Goal: Task Accomplishment & Management: Complete application form

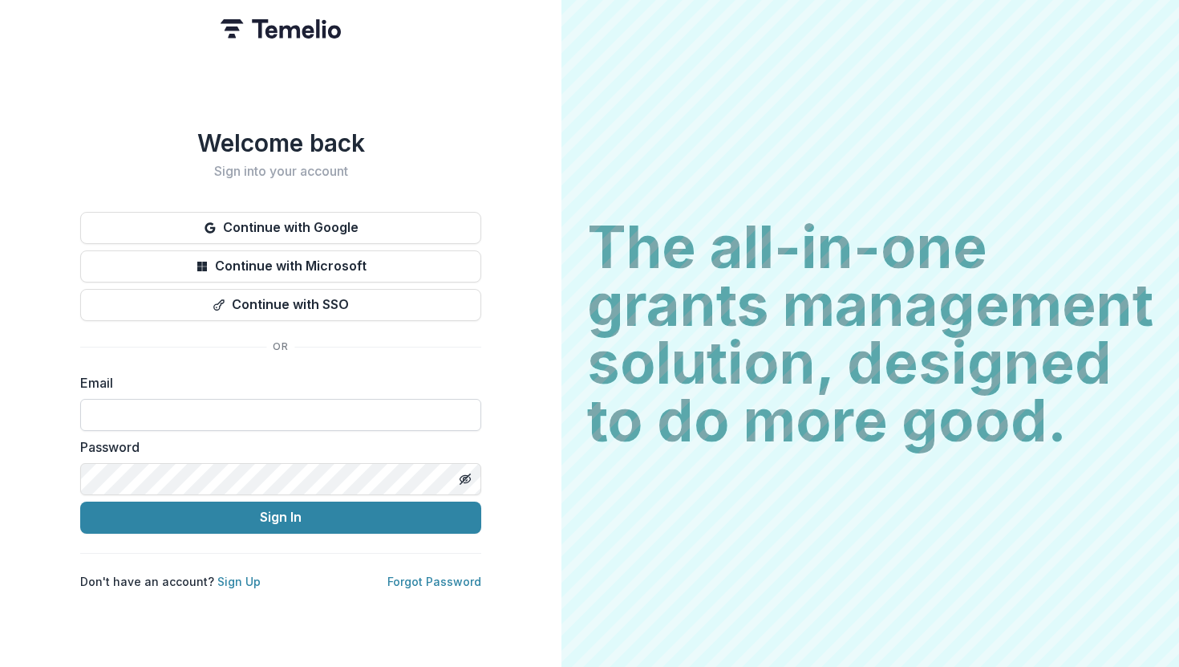
click at [207, 406] on input at bounding box center [280, 415] width 401 height 32
type input "**********"
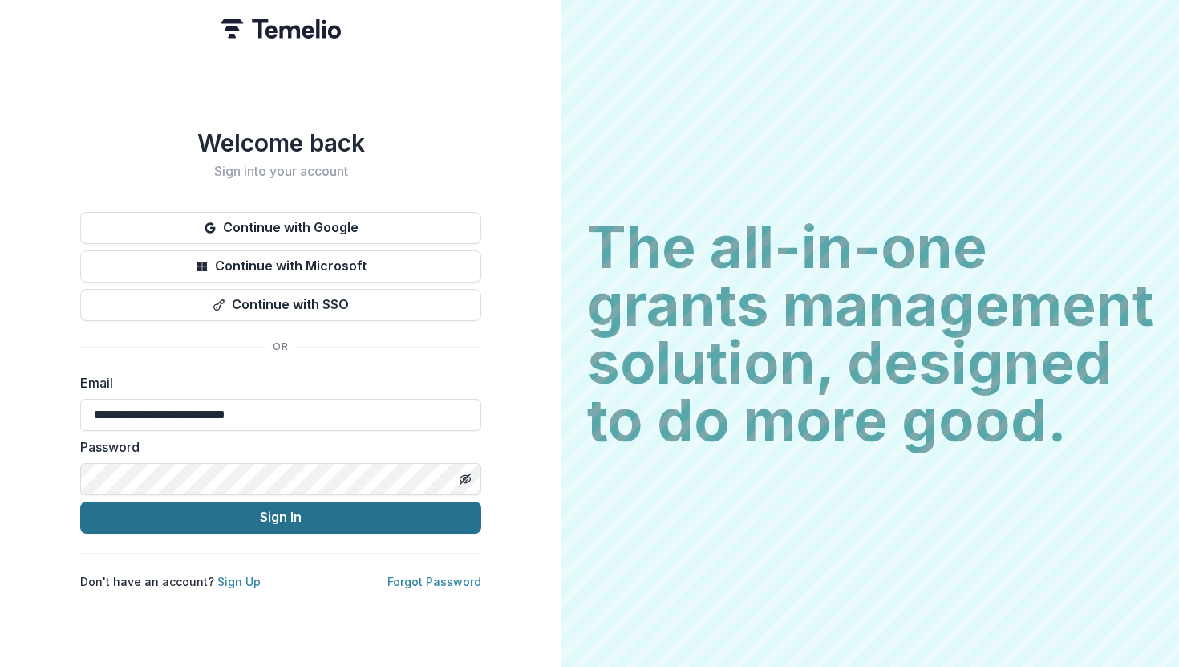
click at [255, 507] on button "Sign In" at bounding box center [280, 517] width 401 height 32
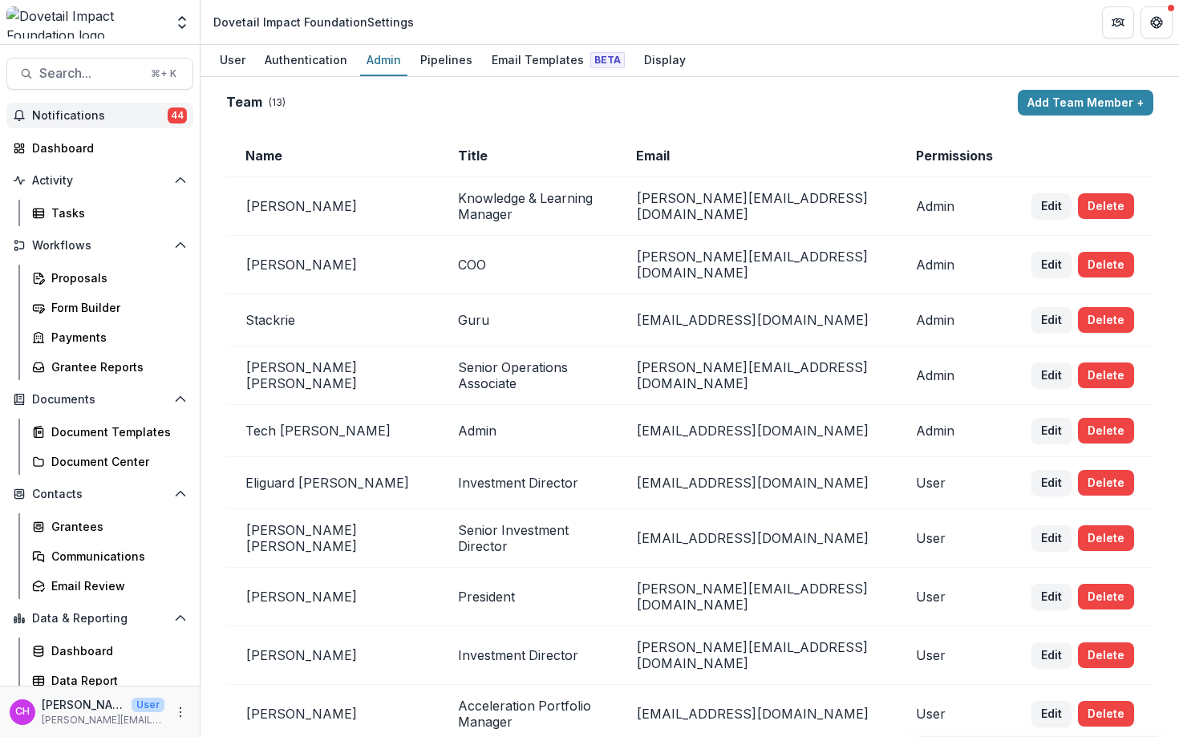
click at [107, 112] on span "Notifications" at bounding box center [100, 116] width 136 height 14
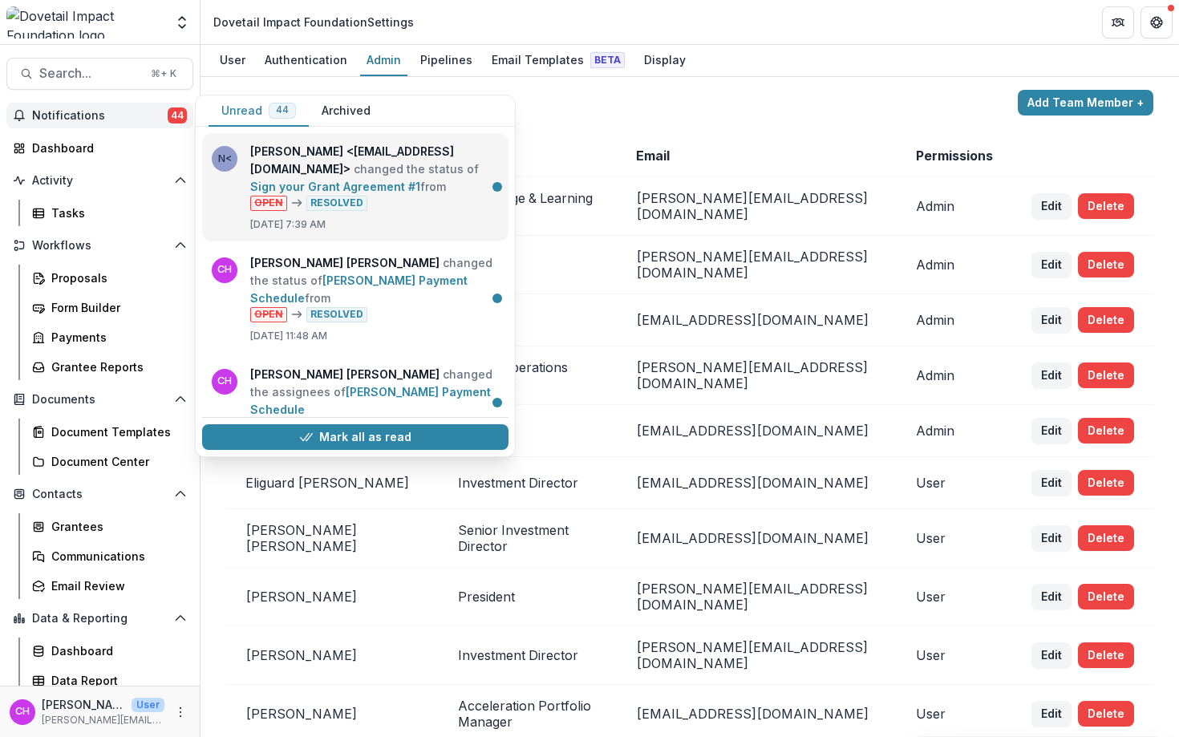
click at [395, 193] on link "Sign your Grant Agreement #1" at bounding box center [335, 187] width 170 height 14
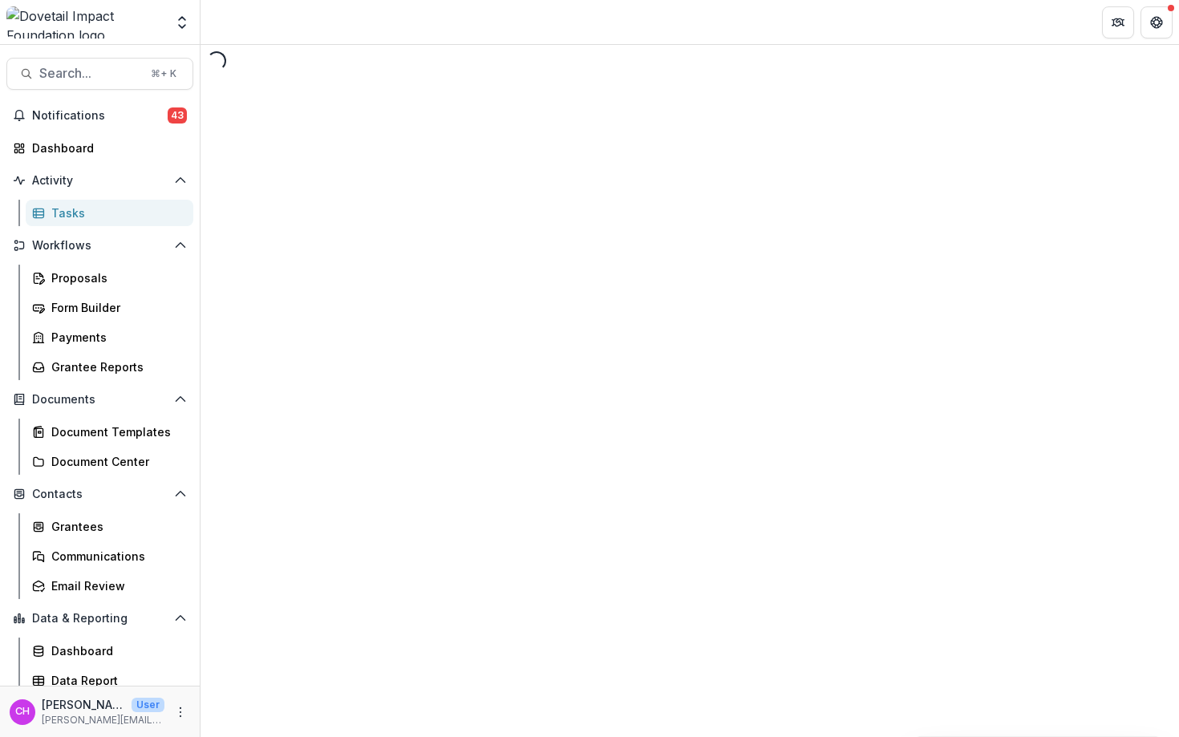
select select "********"
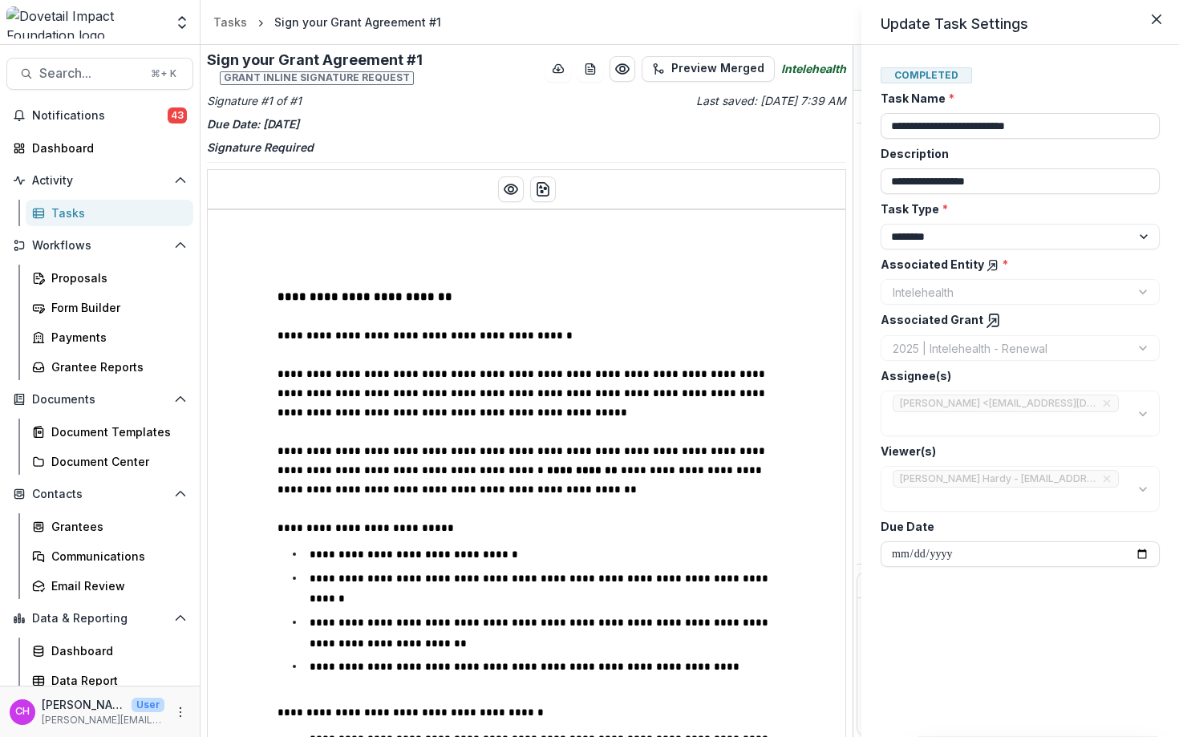
click at [850, 189] on div "**********" at bounding box center [589, 368] width 1179 height 737
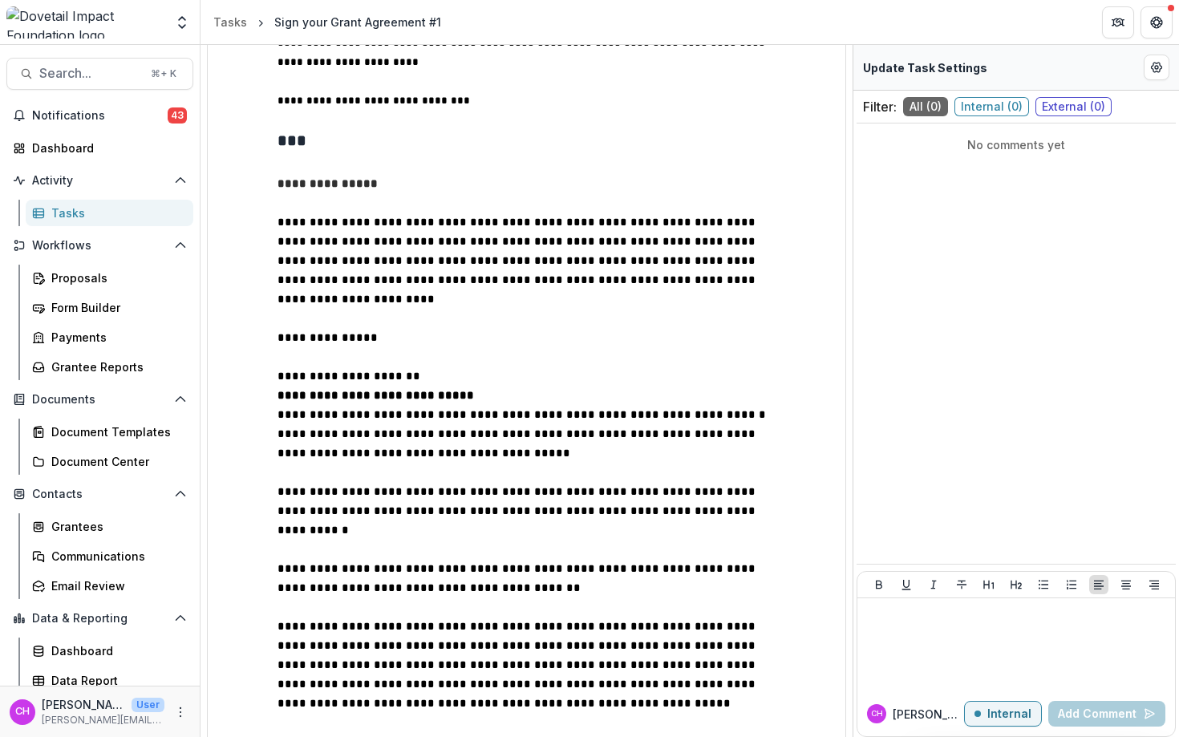
scroll to position [1093, 0]
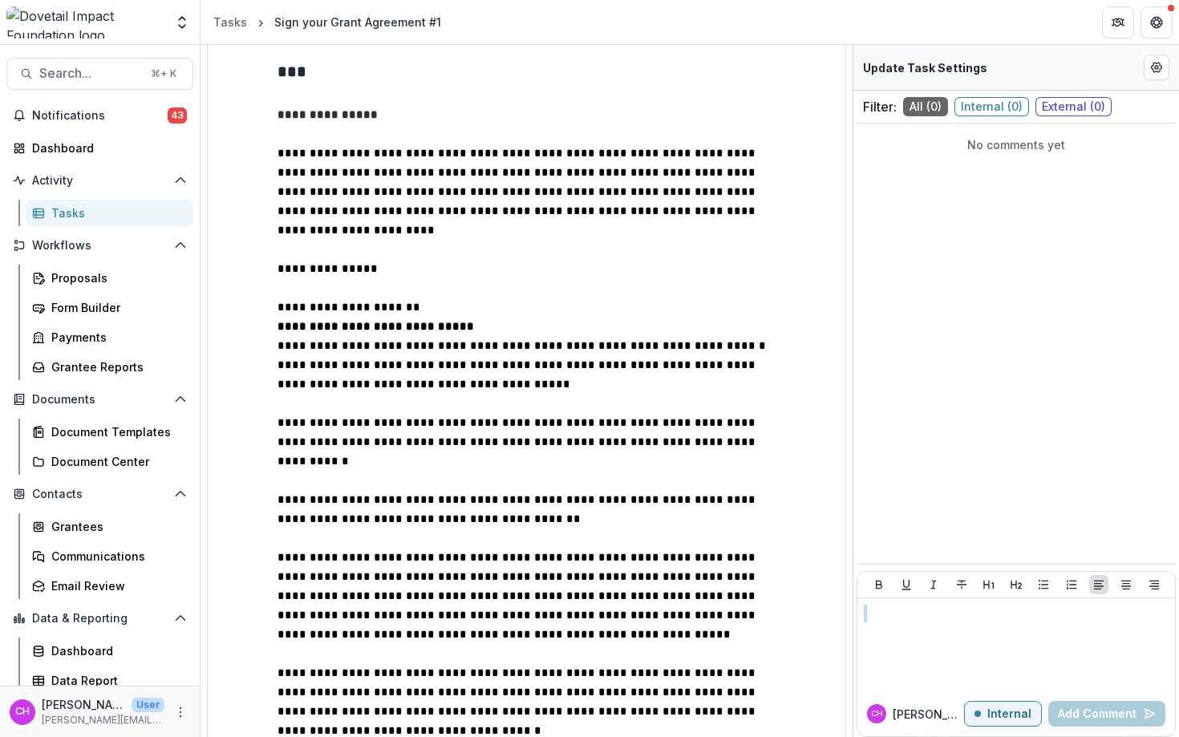
drag, startPoint x: 850, startPoint y: 189, endPoint x: 860, endPoint y: 702, distance: 512.7
click at [860, 702] on div "Filter: All ( 0 ) Internal ( 0 ) External ( 0 ) No comments yet CH Courtney E I…" at bounding box center [1017, 437] width 326 height 692
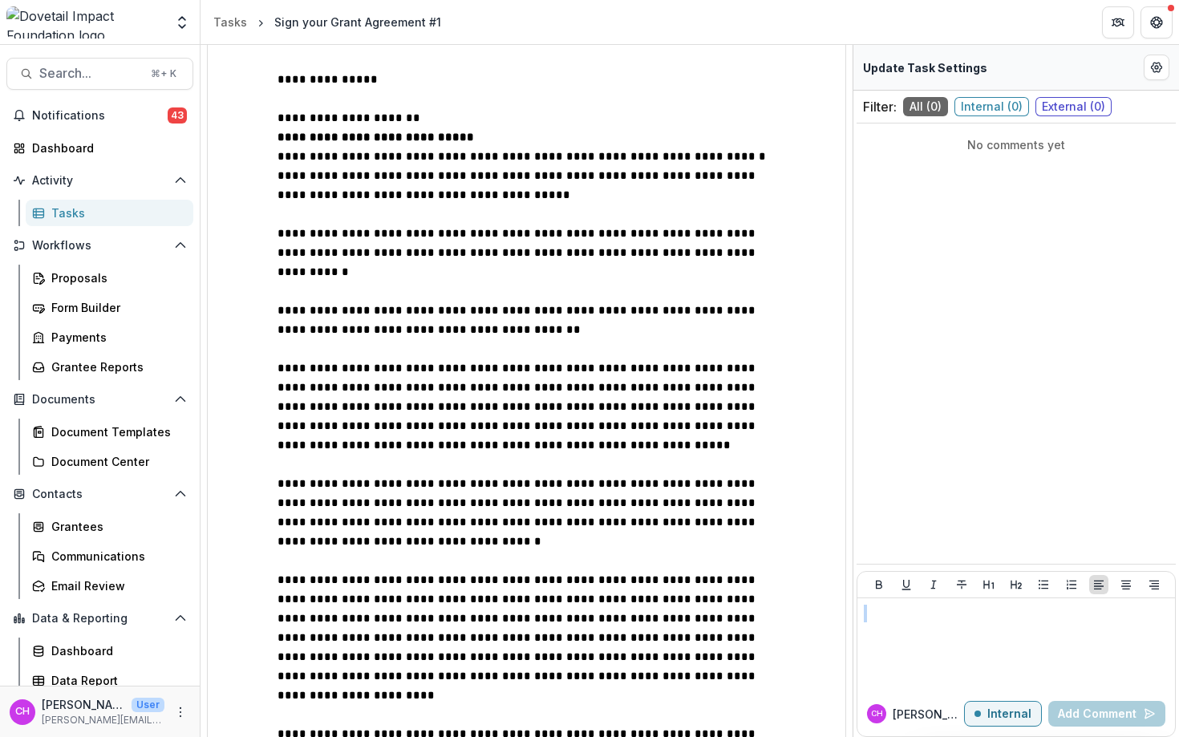
scroll to position [1263, 0]
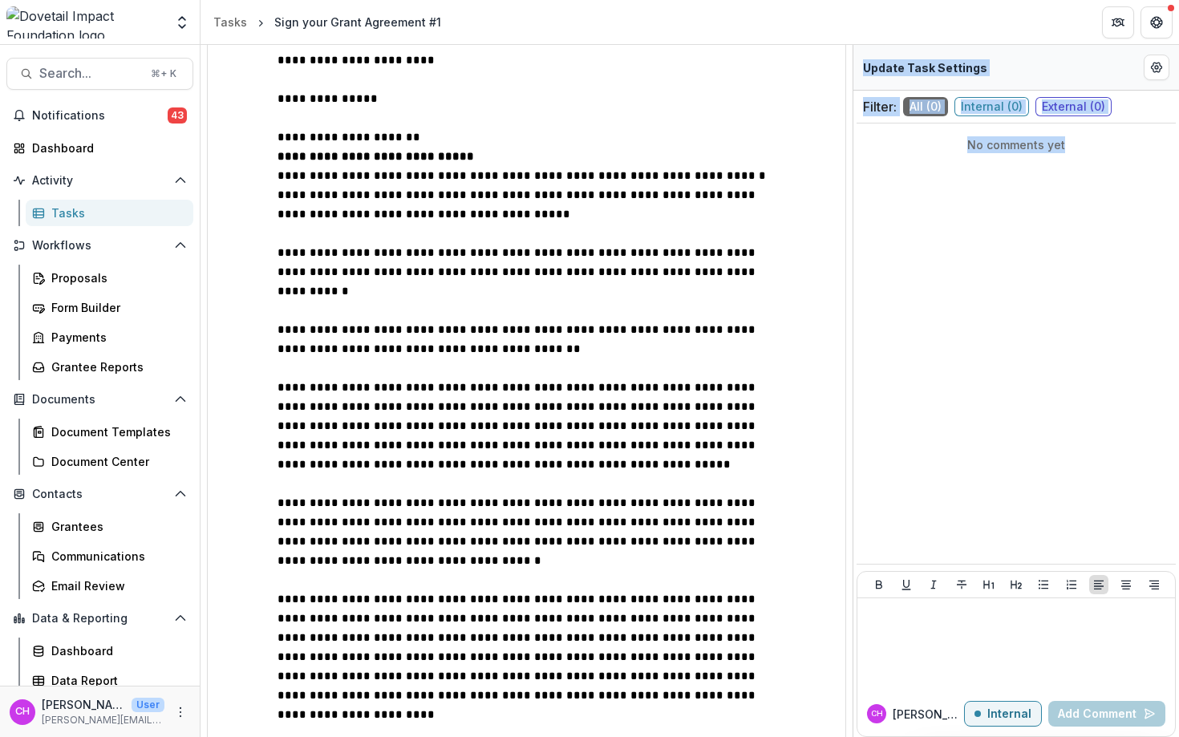
drag, startPoint x: 855, startPoint y: 587, endPoint x: 845, endPoint y: 609, distance: 24.0
click at [845, 609] on div "**********" at bounding box center [690, 391] width 979 height 692
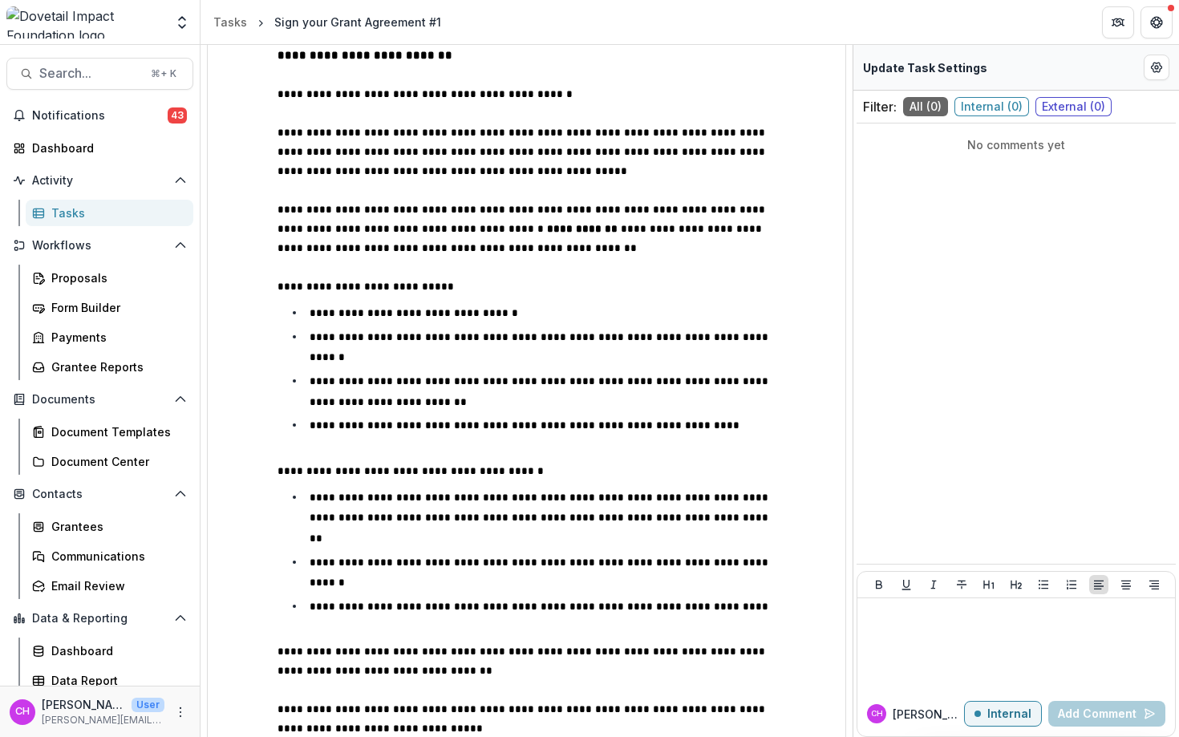
scroll to position [0, 0]
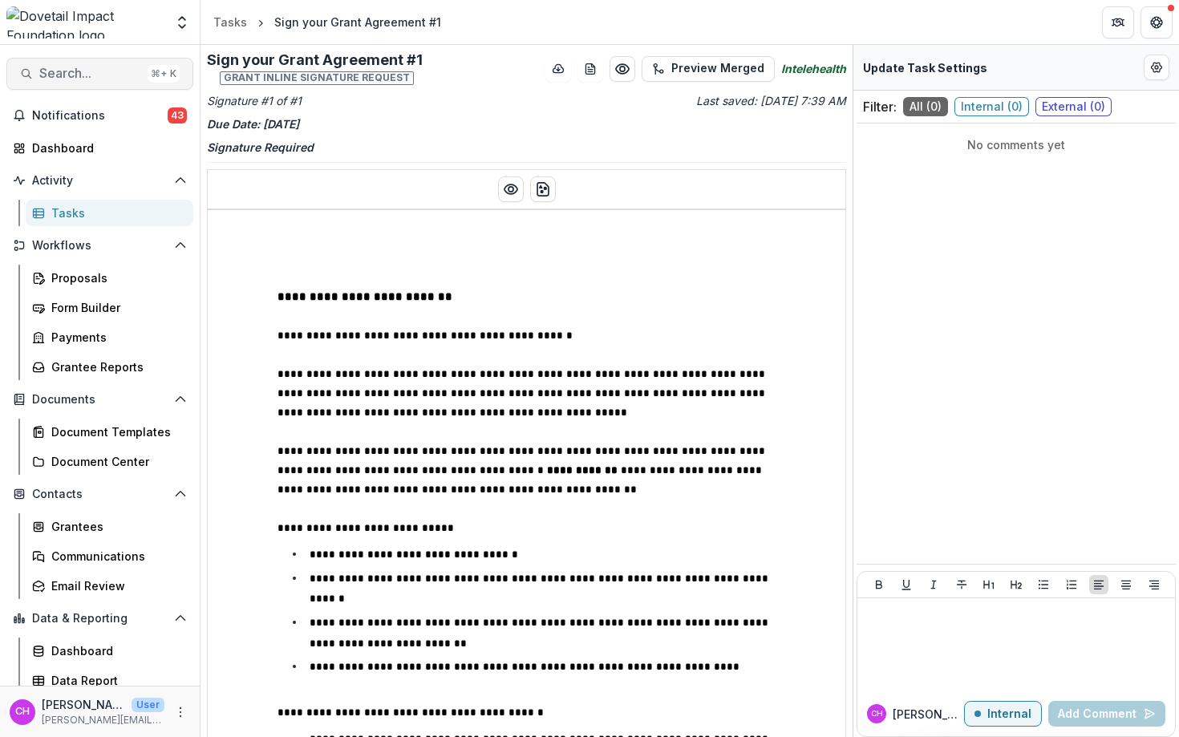
click at [104, 76] on span "Search..." at bounding box center [90, 73] width 102 height 15
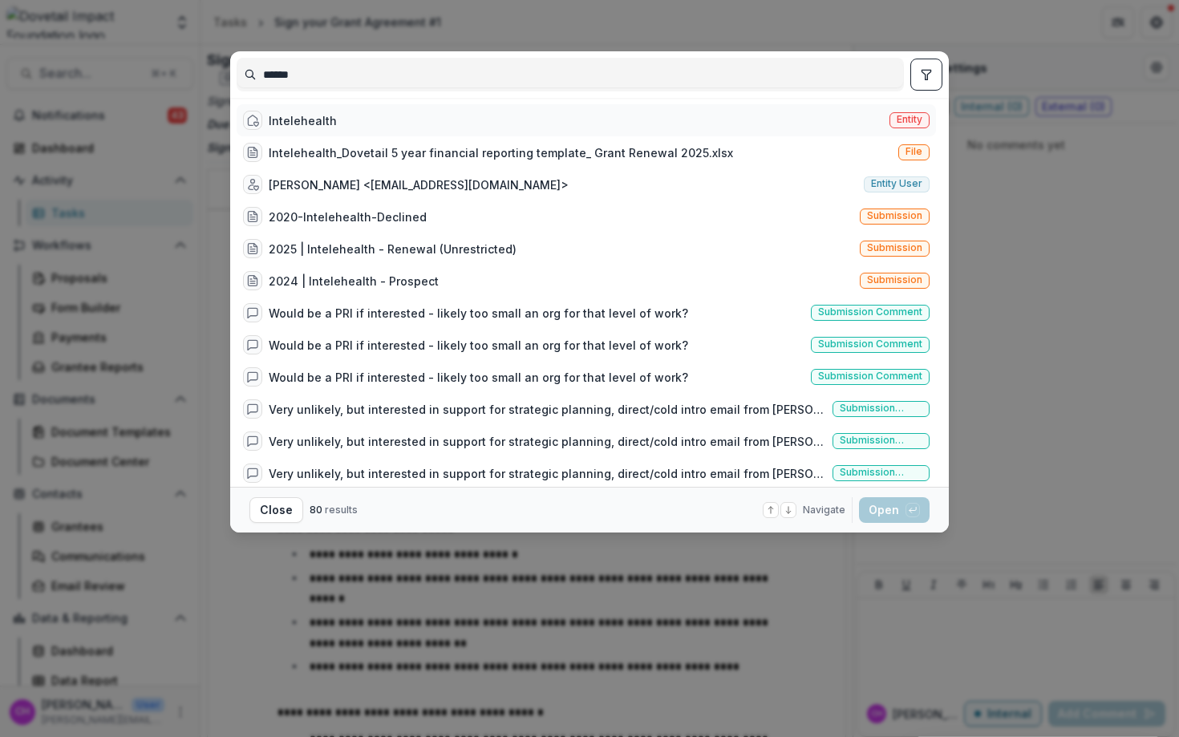
type input "******"
click at [379, 123] on div "Intelehealth Entity" at bounding box center [587, 120] width 700 height 32
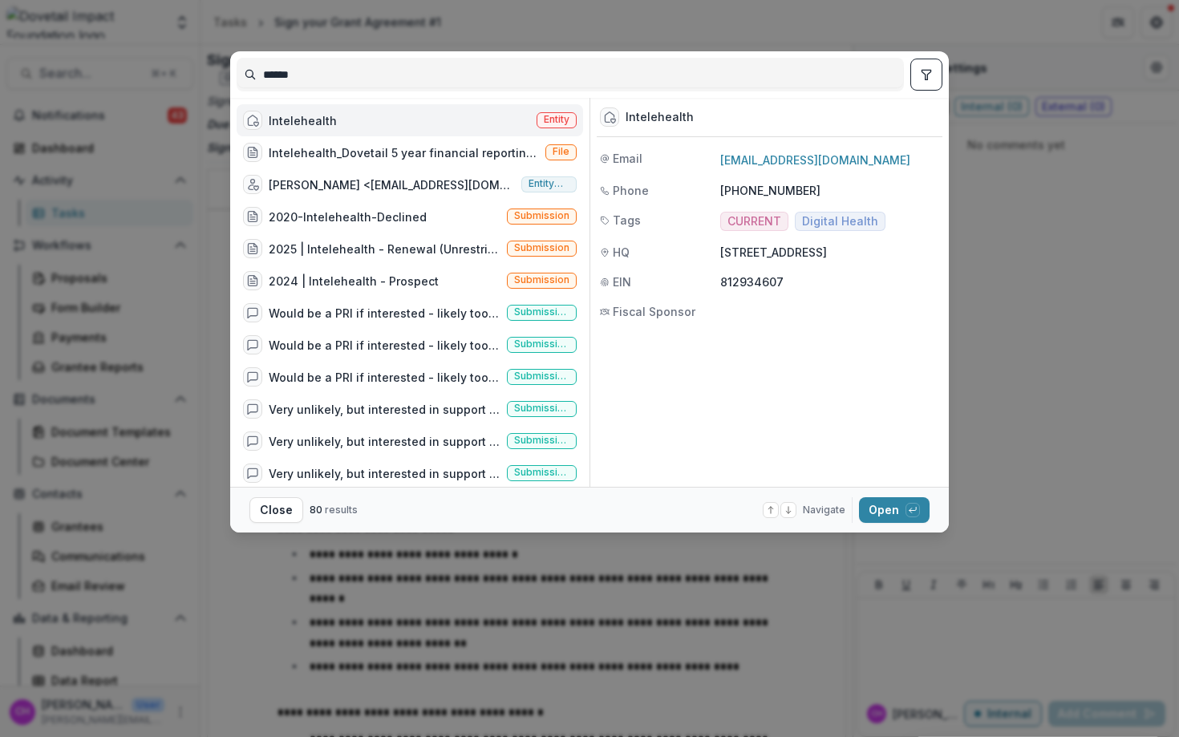
click at [896, 497] on footer "Close 80 results Navigate up and down with arrow keys Open with enter key" at bounding box center [589, 510] width 719 height 46
click at [893, 503] on button "Open with enter key" at bounding box center [894, 510] width 71 height 26
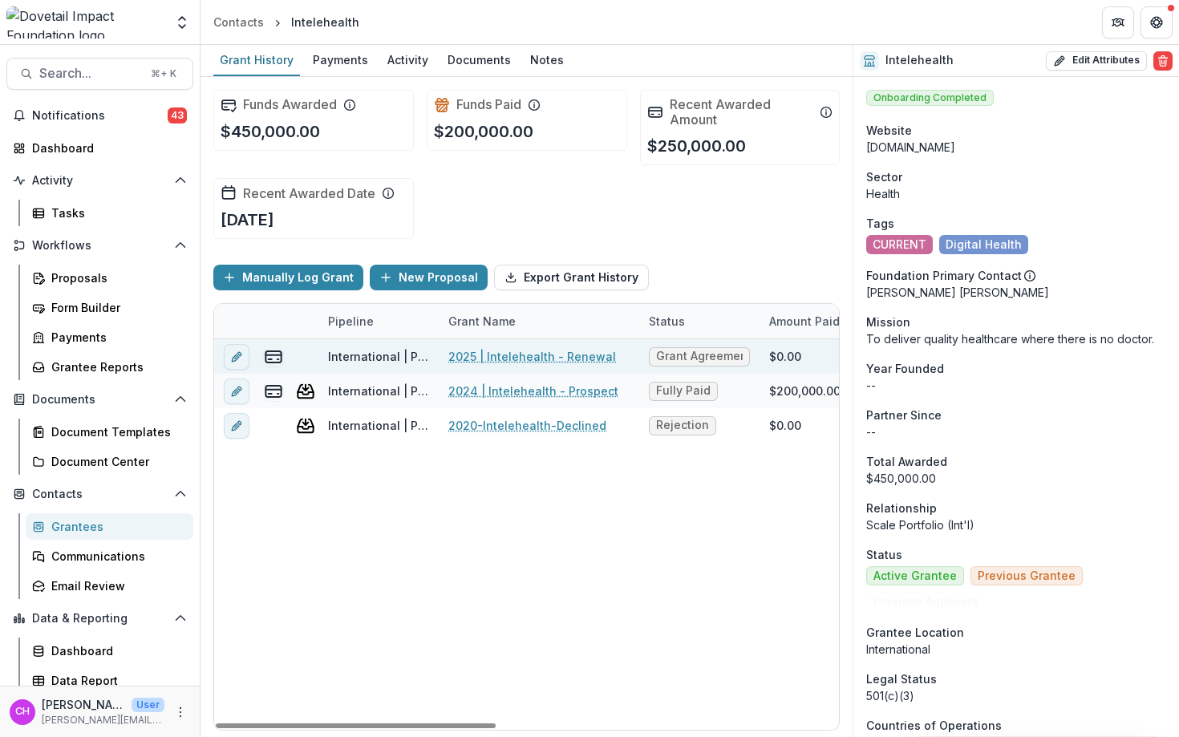
click at [550, 356] on link "2025 | Intelehealth - Renewal" at bounding box center [532, 356] width 168 height 17
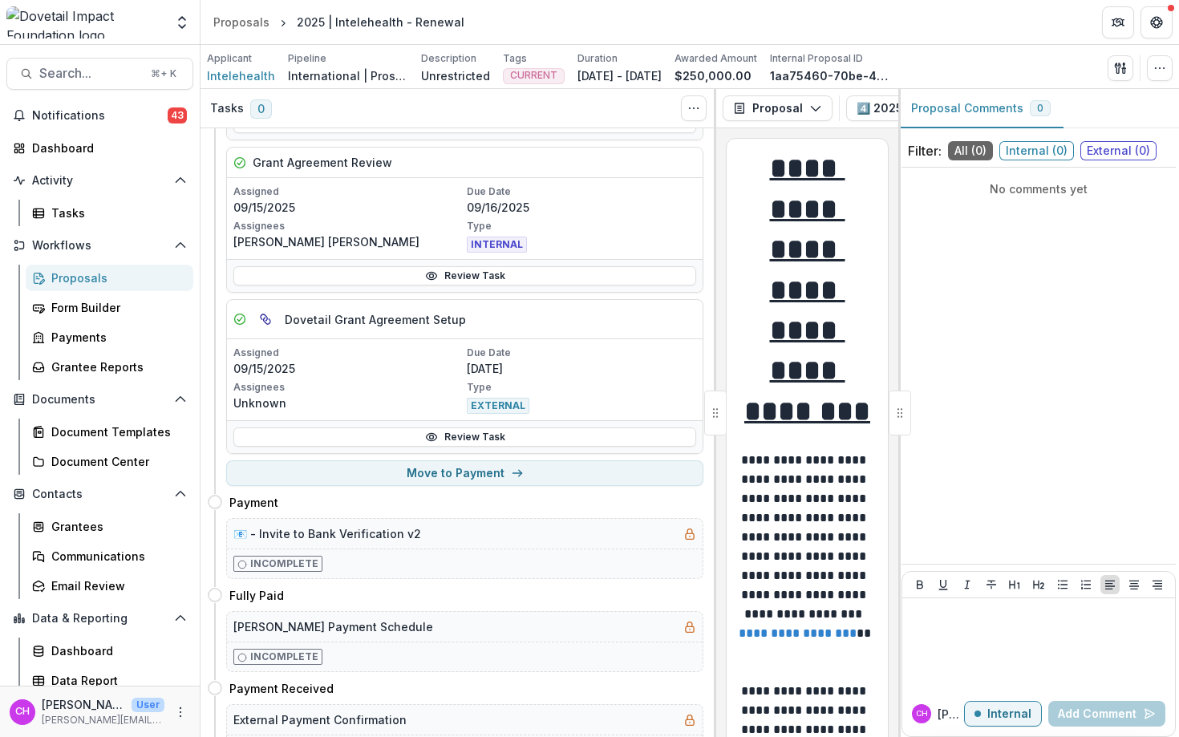
scroll to position [425, 0]
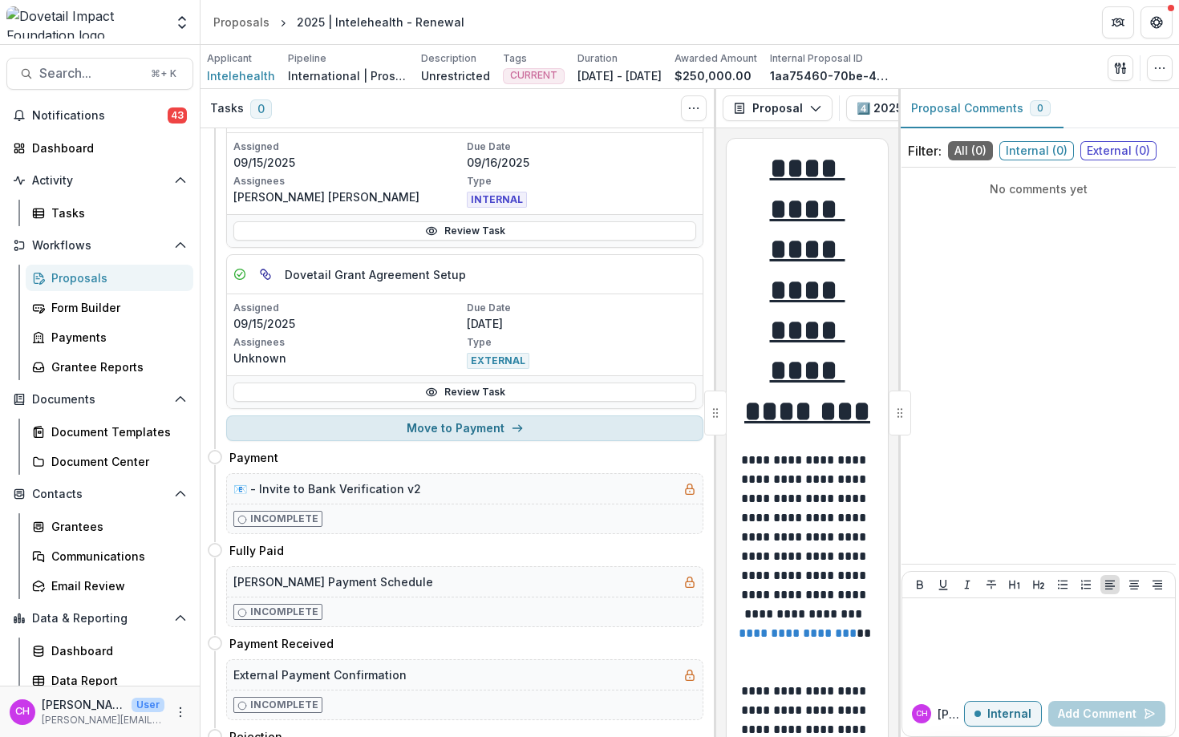
click at [452, 430] on button "Move to Payment" at bounding box center [464, 429] width 477 height 26
select select "********"
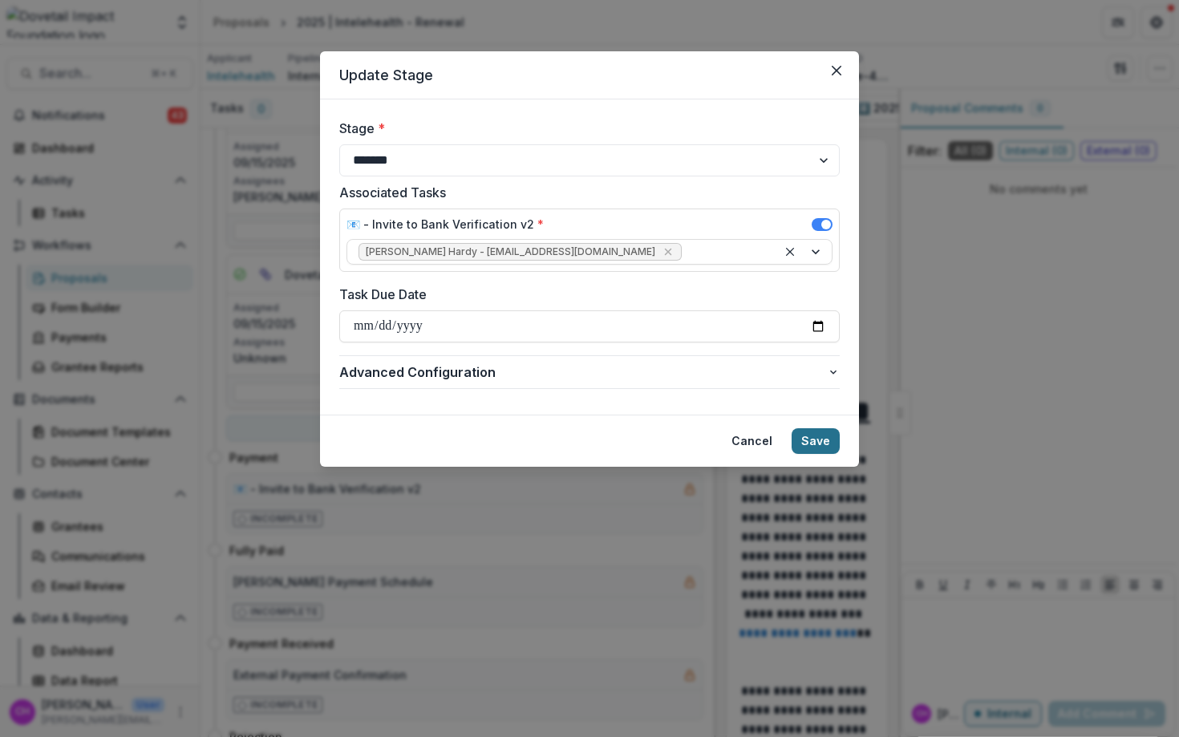
click at [816, 439] on button "Save" at bounding box center [816, 441] width 48 height 26
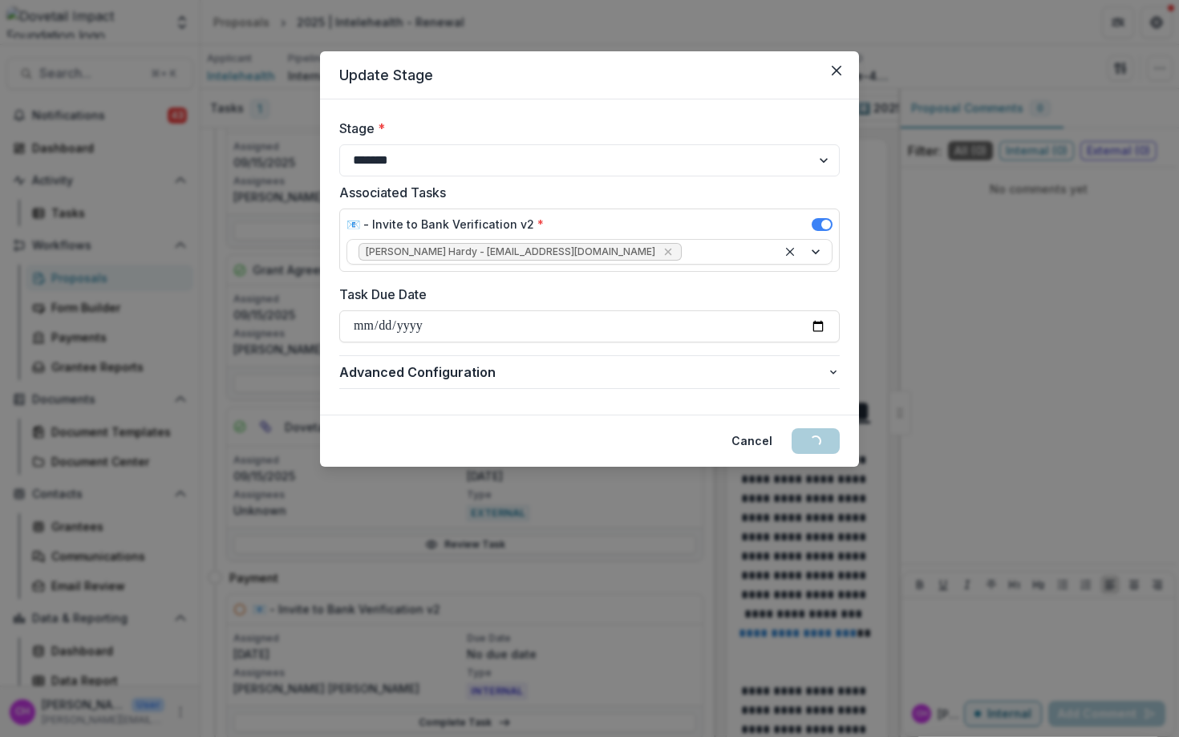
scroll to position [0, 0]
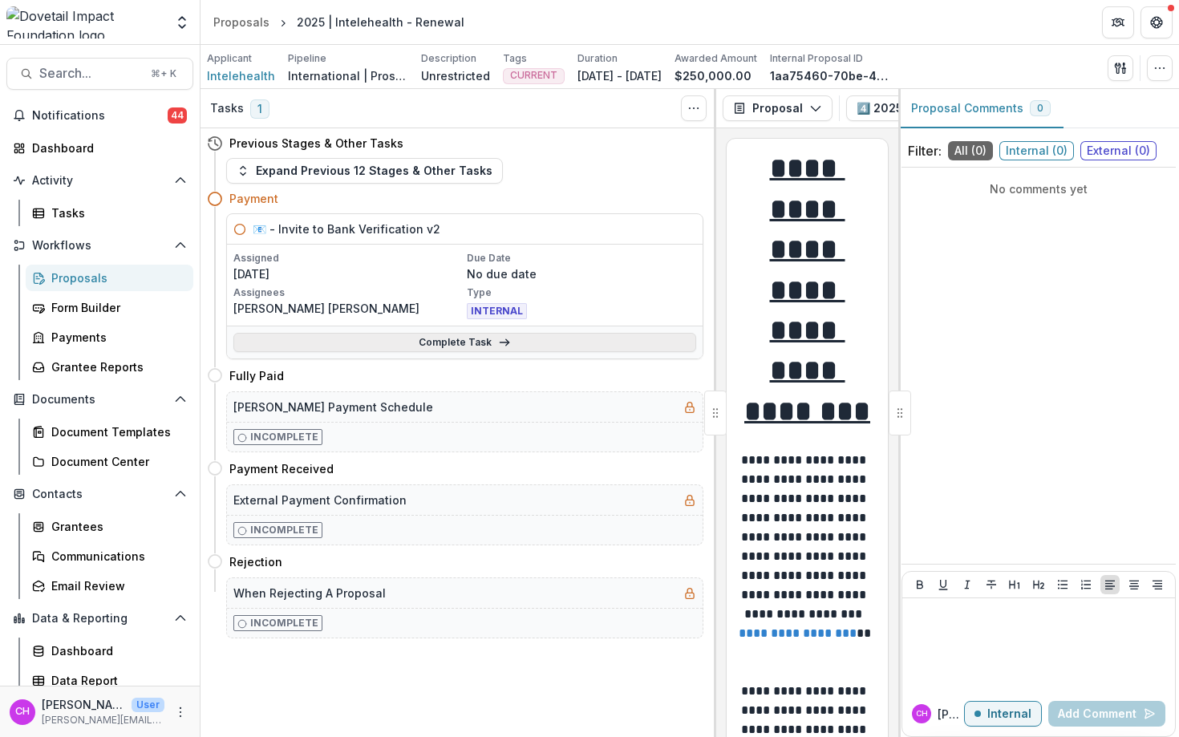
click at [473, 344] on link "Complete Task" at bounding box center [464, 342] width 463 height 19
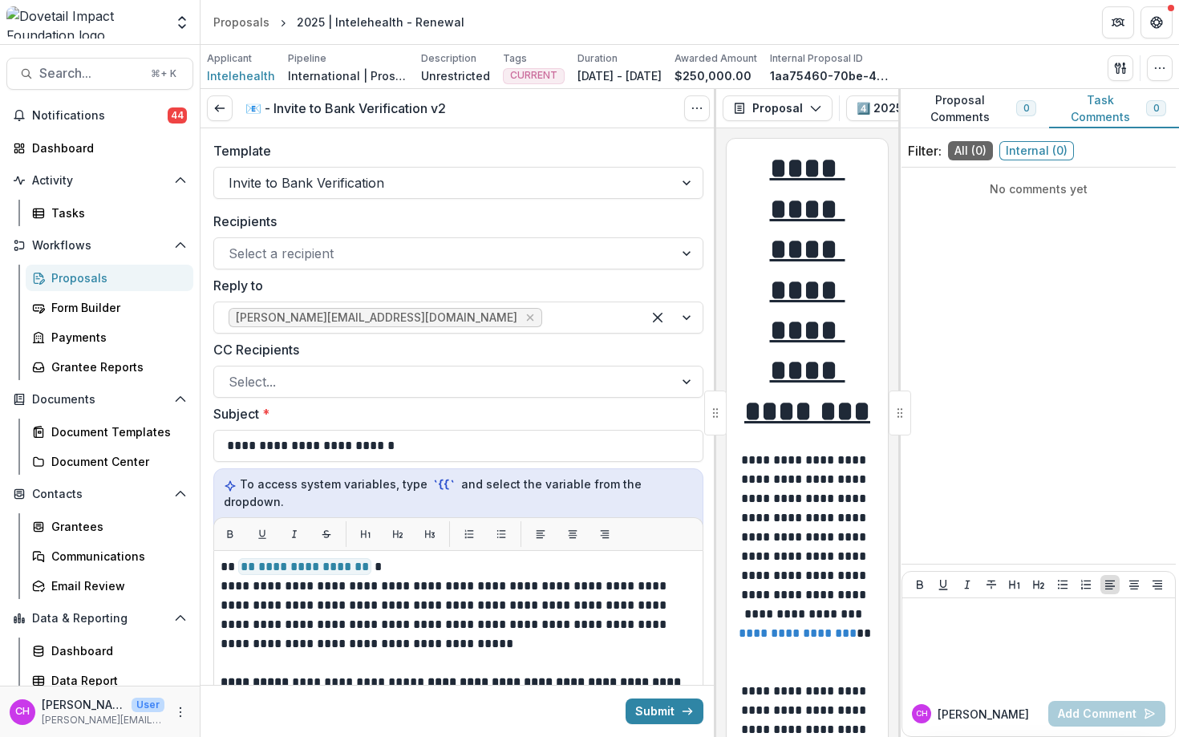
scroll to position [1, 0]
click at [464, 257] on div at bounding box center [444, 252] width 431 height 22
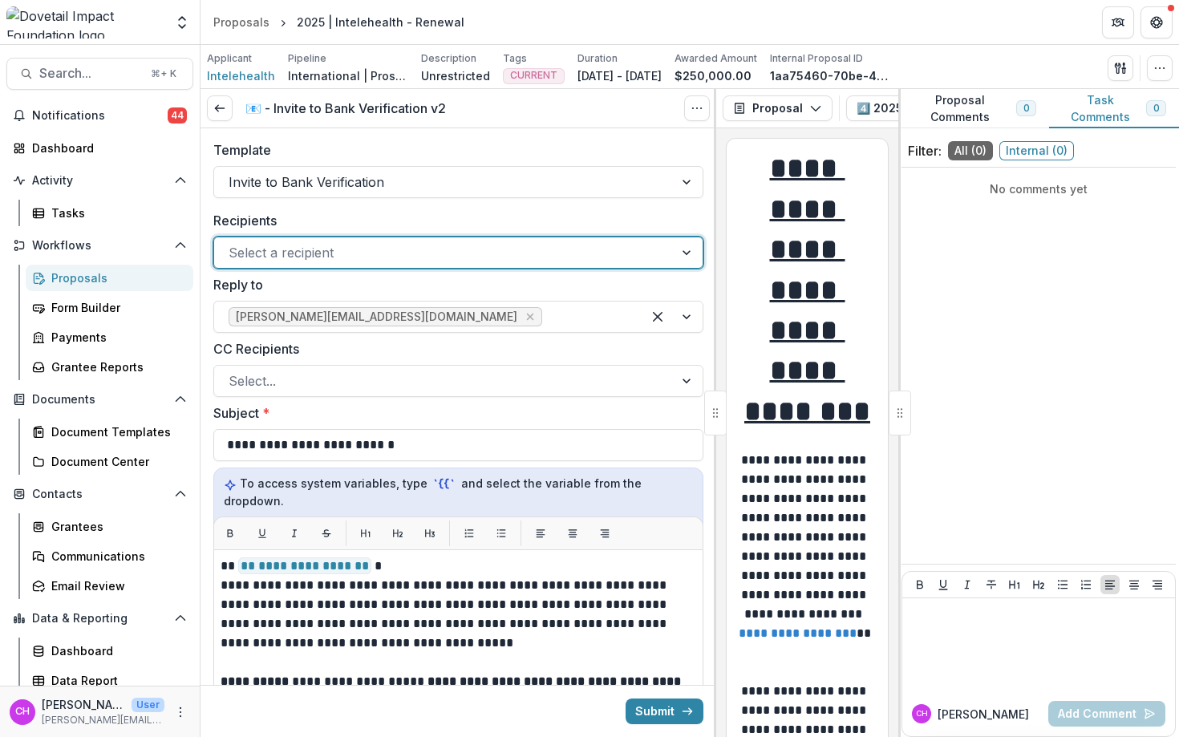
click at [347, 242] on div at bounding box center [444, 252] width 431 height 22
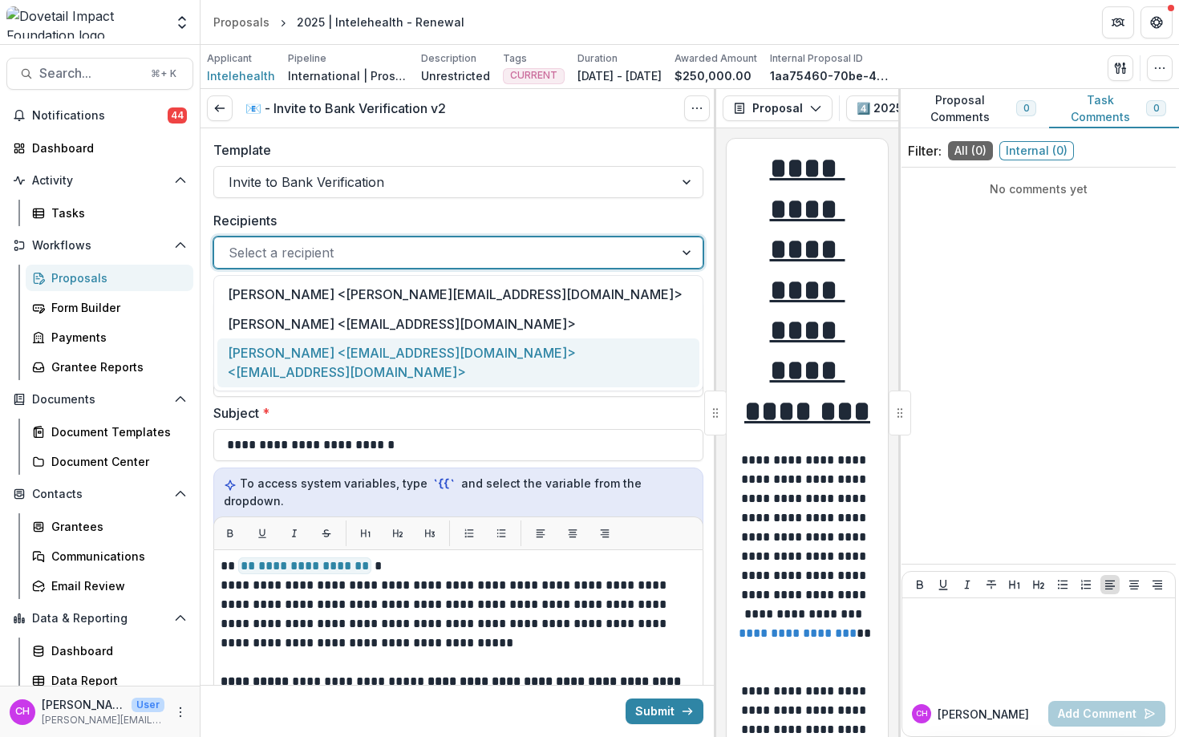
click at [360, 349] on div "Neha Verma <neha@intelehealth.org> <neha@intelehealth.org>" at bounding box center [458, 363] width 482 height 49
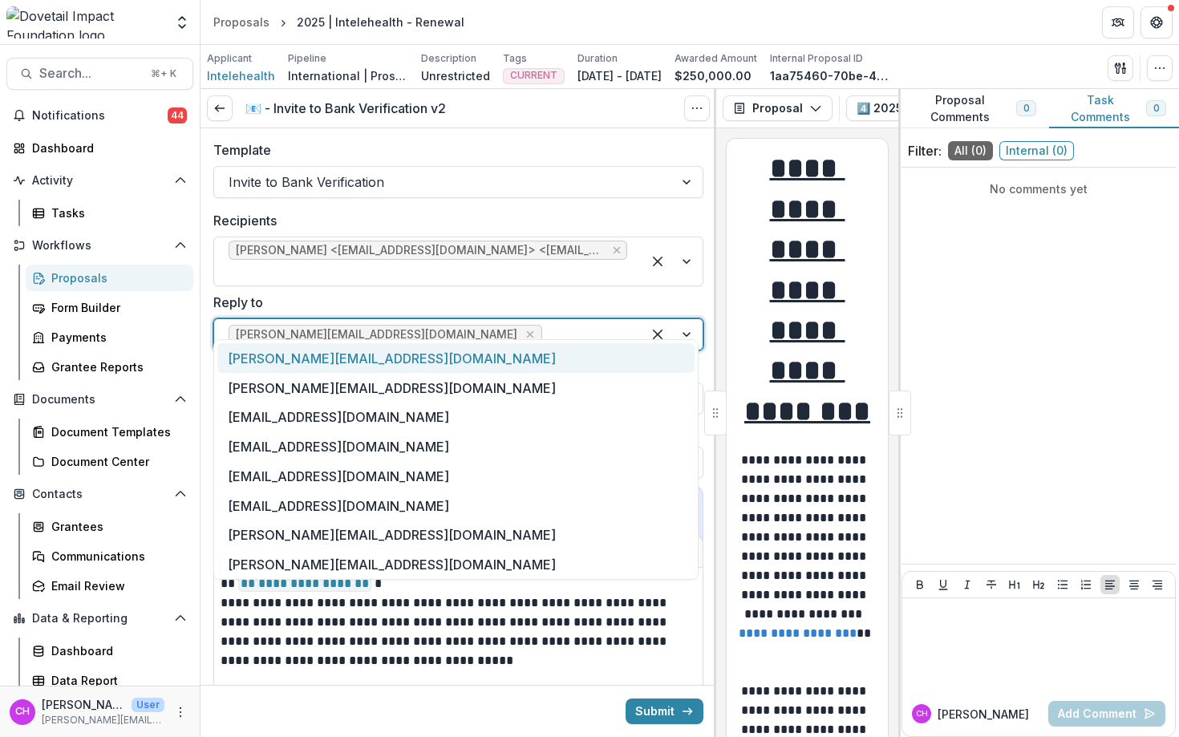
click at [546, 323] on div at bounding box center [587, 334] width 82 height 22
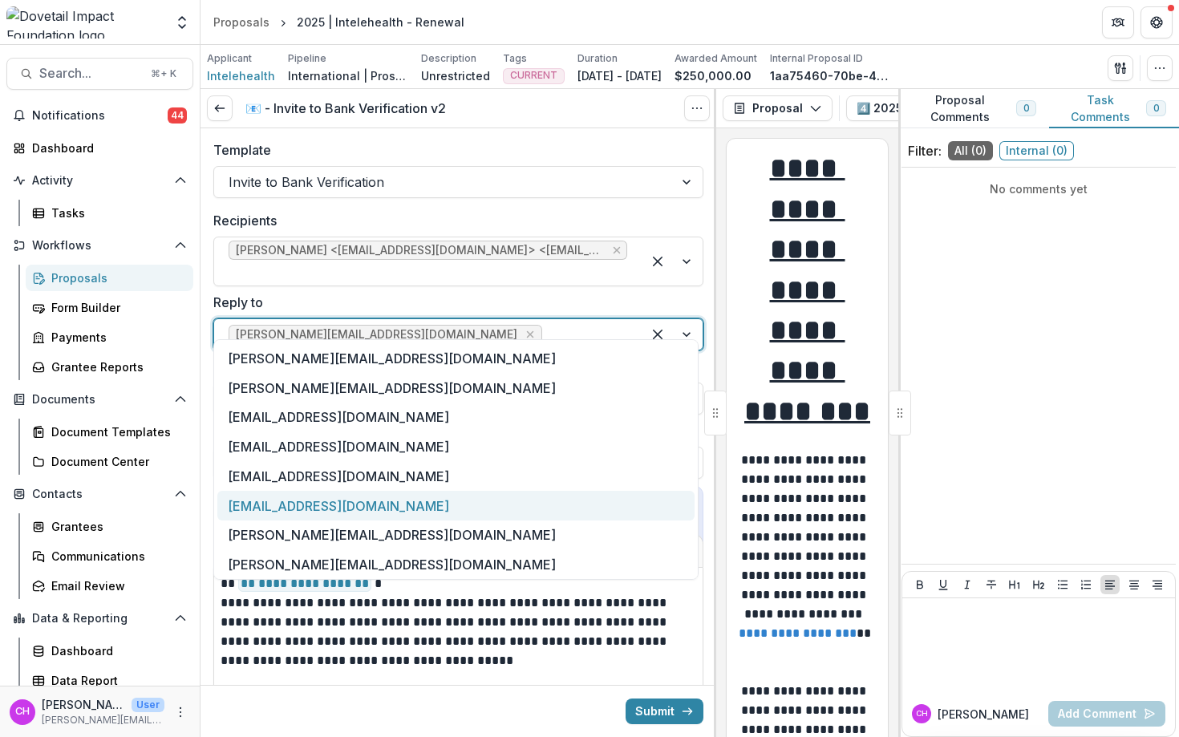
click at [410, 503] on div "[EMAIL_ADDRESS][DOMAIN_NAME]" at bounding box center [455, 506] width 477 height 30
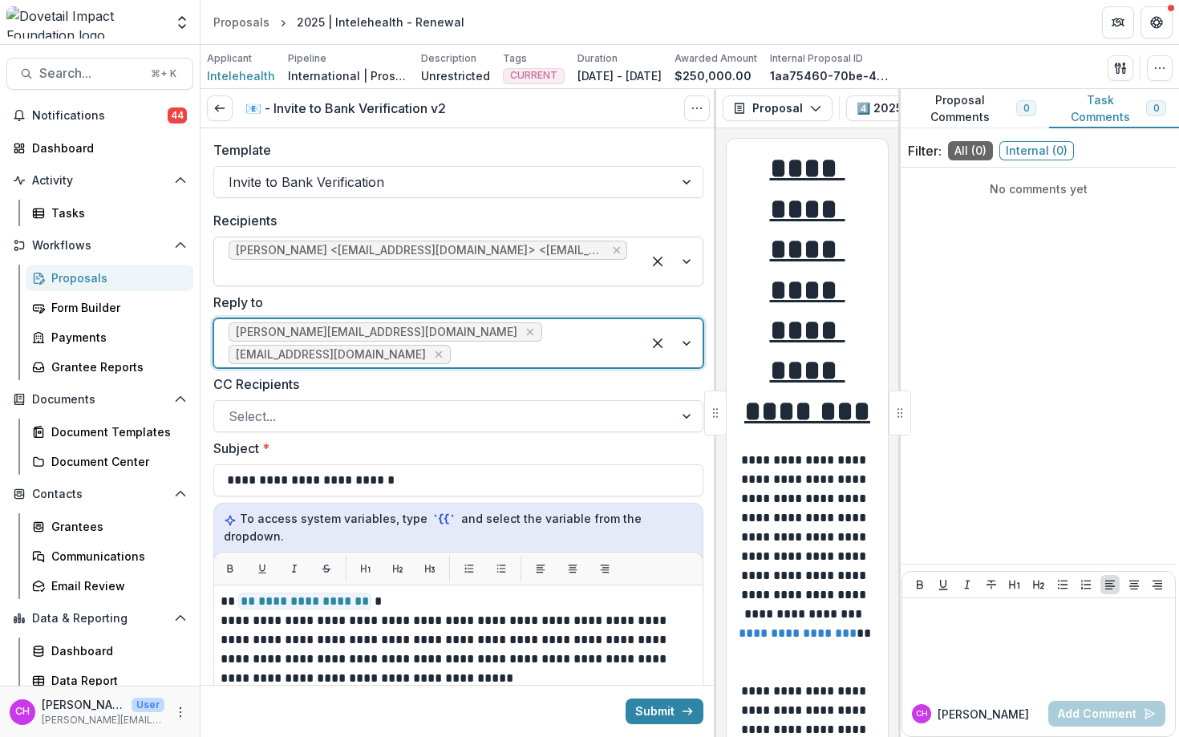
click at [612, 262] on div at bounding box center [428, 273] width 399 height 22
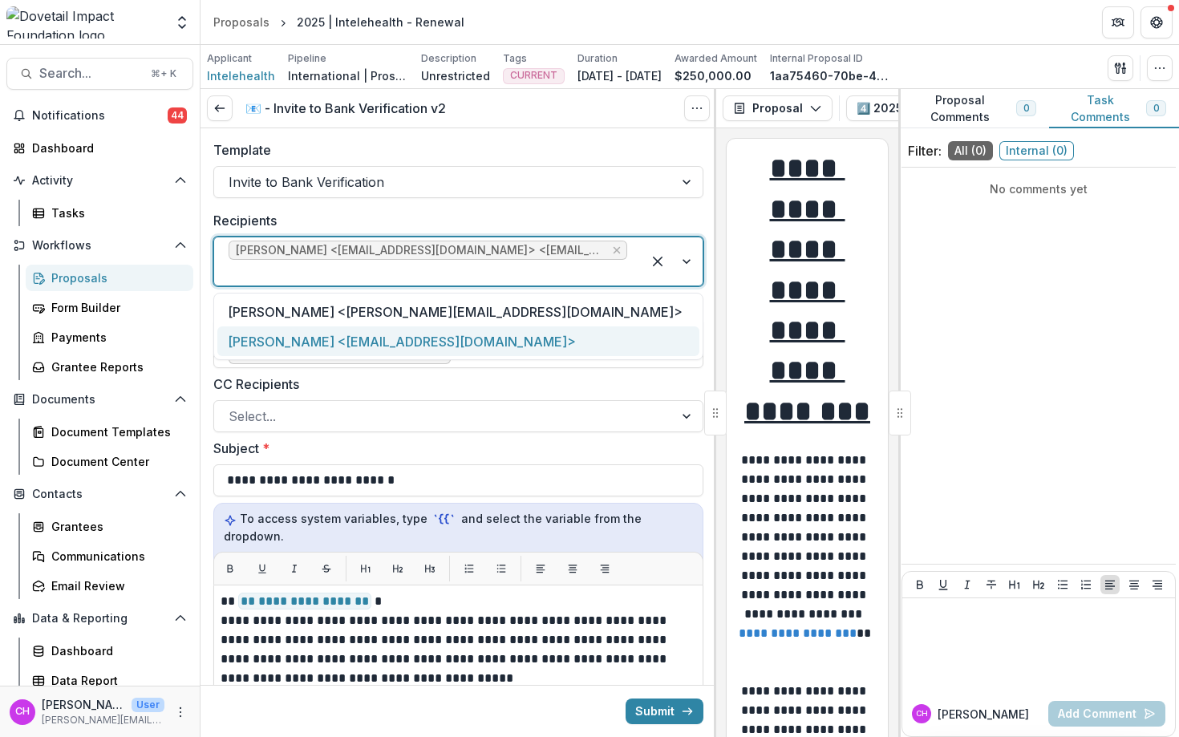
click at [432, 327] on div "Rishi Kapur <rishi@intelehealth.org>" at bounding box center [458, 342] width 482 height 30
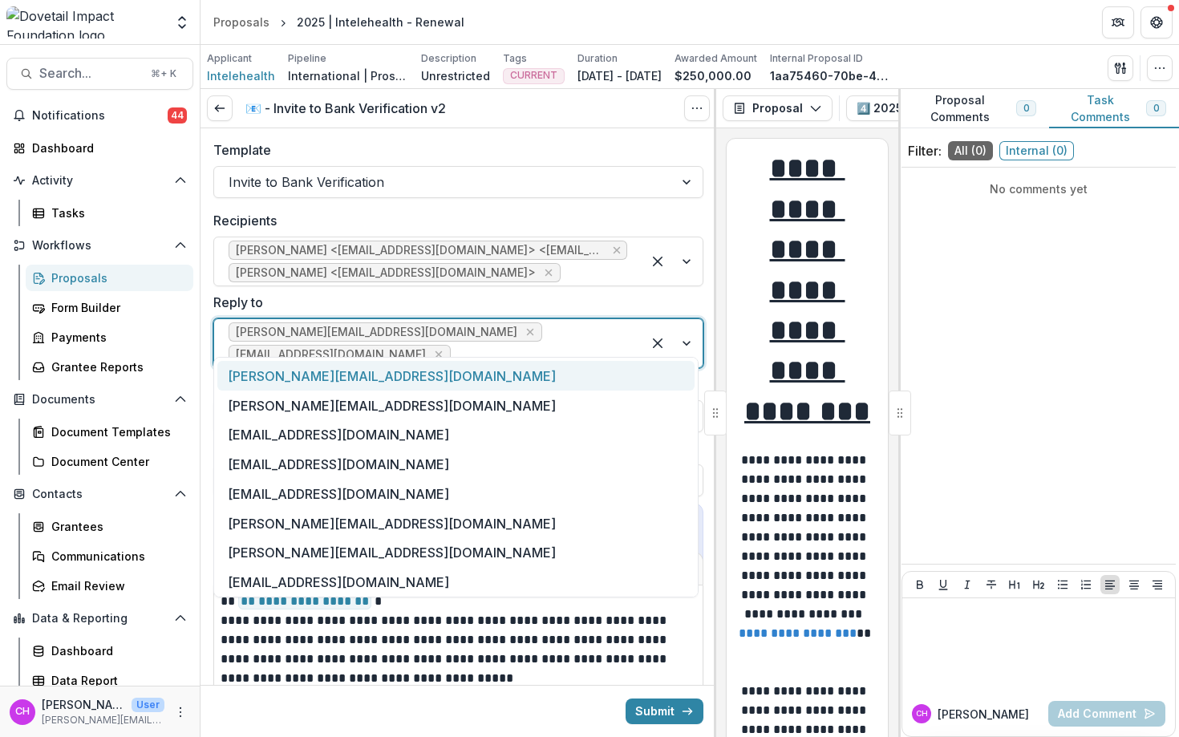
click at [600, 343] on div at bounding box center [540, 354] width 173 height 22
click at [445, 348] on icon "Remove amit@dovetailimpact.org" at bounding box center [438, 354] width 13 height 13
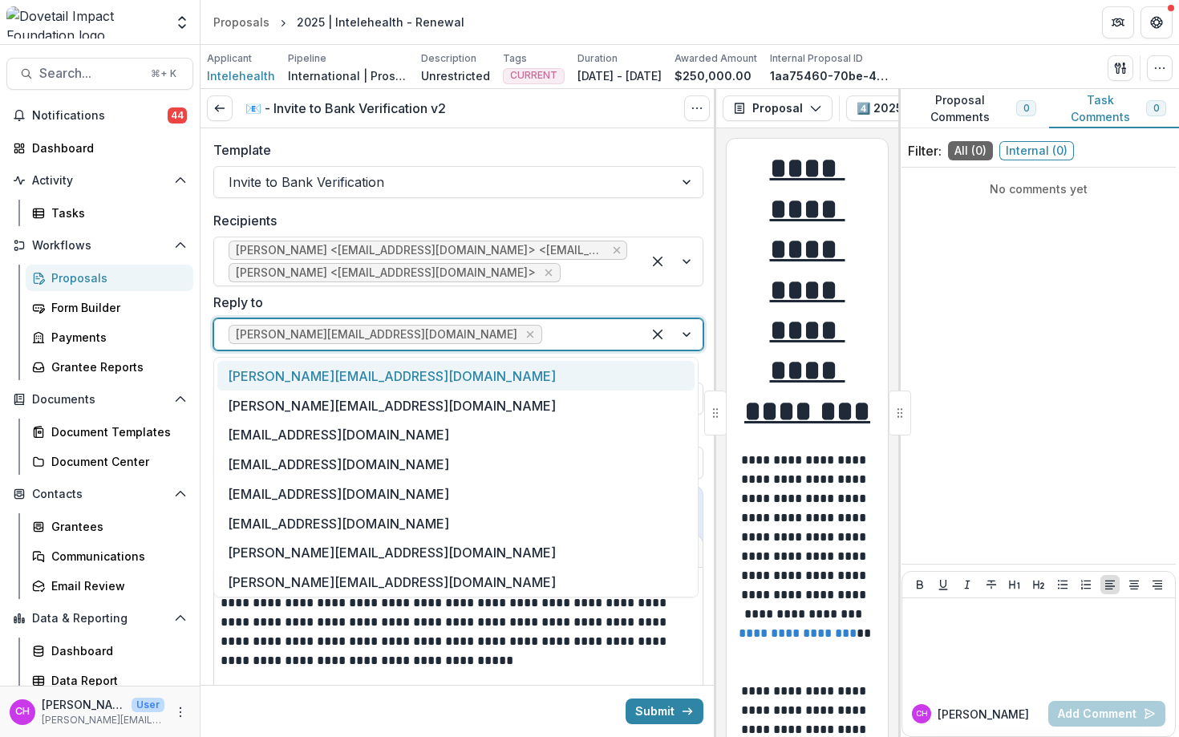
click at [619, 303] on label "Reply to" at bounding box center [453, 302] width 481 height 19
click at [550, 325] on input "Reply to" at bounding box center [548, 334] width 4 height 19
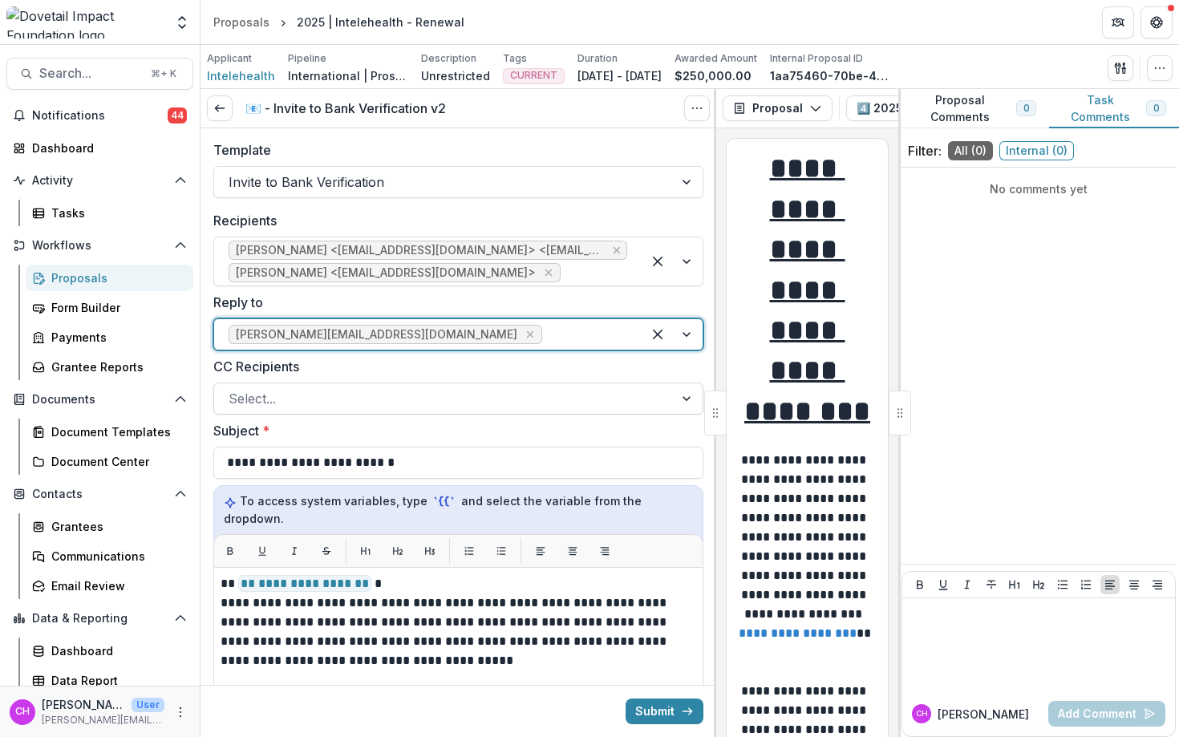
click at [460, 397] on div at bounding box center [444, 398] width 431 height 22
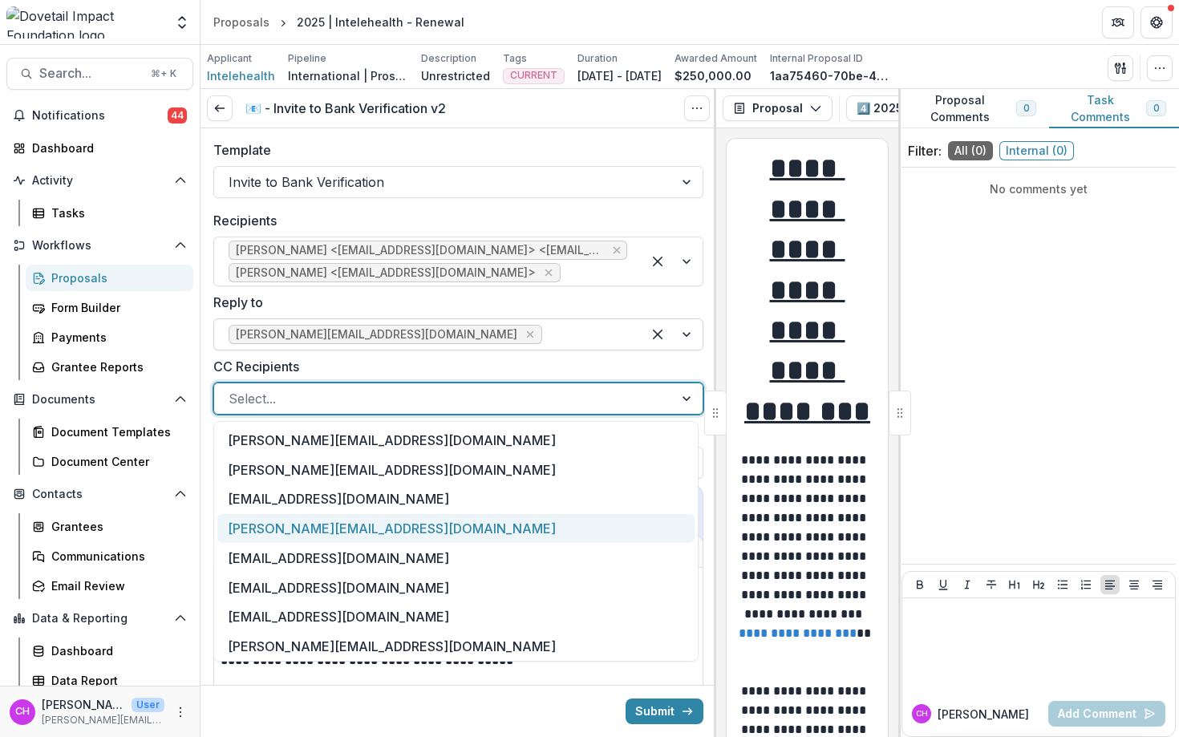
click at [394, 519] on div "[PERSON_NAME][EMAIL_ADDRESS][DOMAIN_NAME]" at bounding box center [455, 529] width 477 height 30
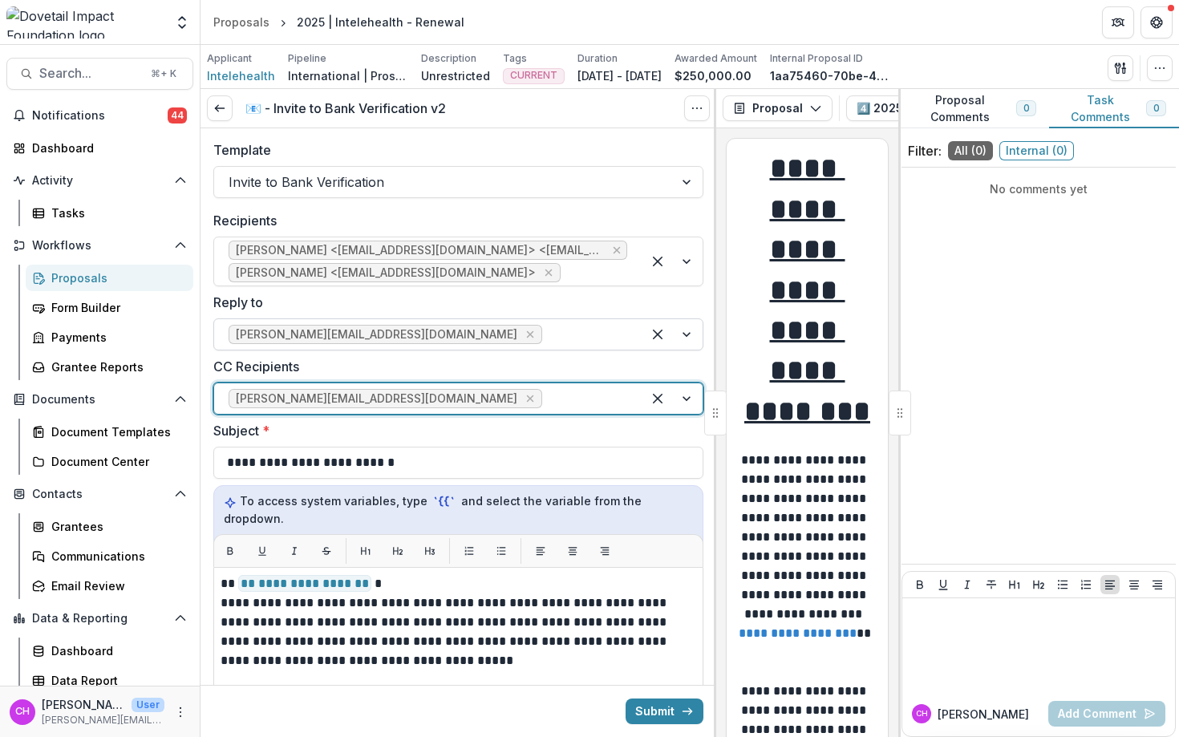
click at [546, 400] on div at bounding box center [587, 398] width 82 height 22
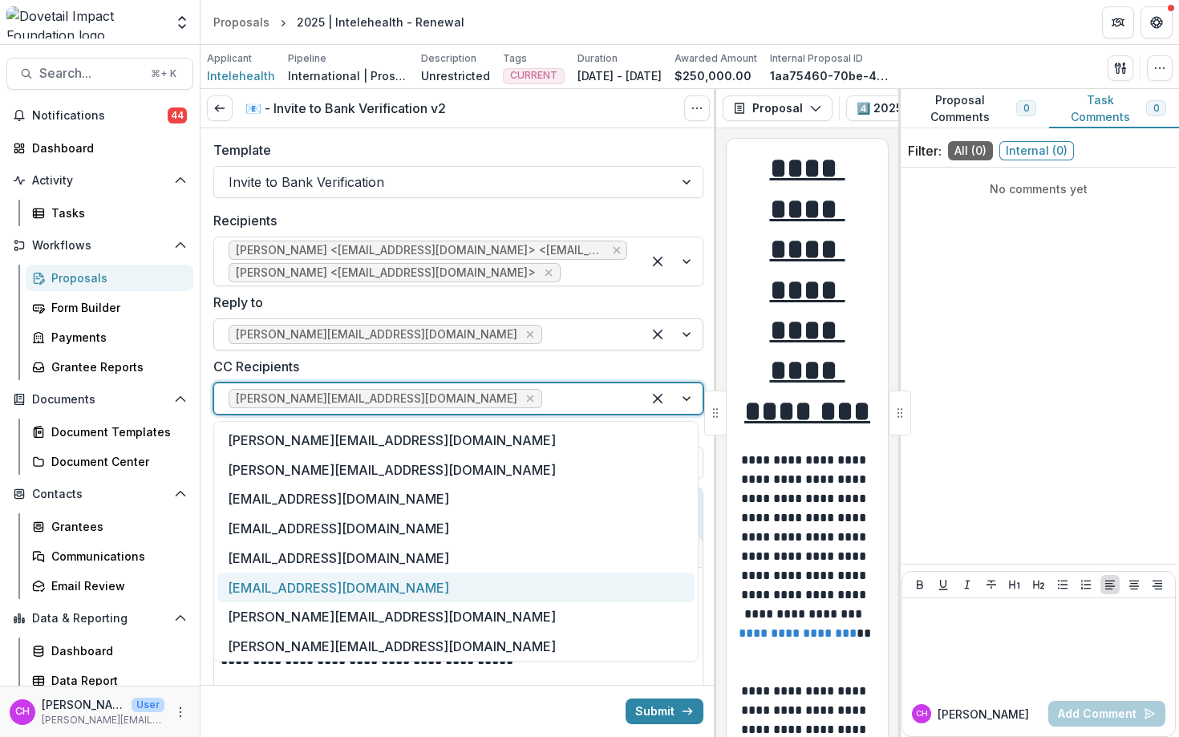
click at [400, 586] on div "[EMAIL_ADDRESS][DOMAIN_NAME]" at bounding box center [455, 588] width 477 height 30
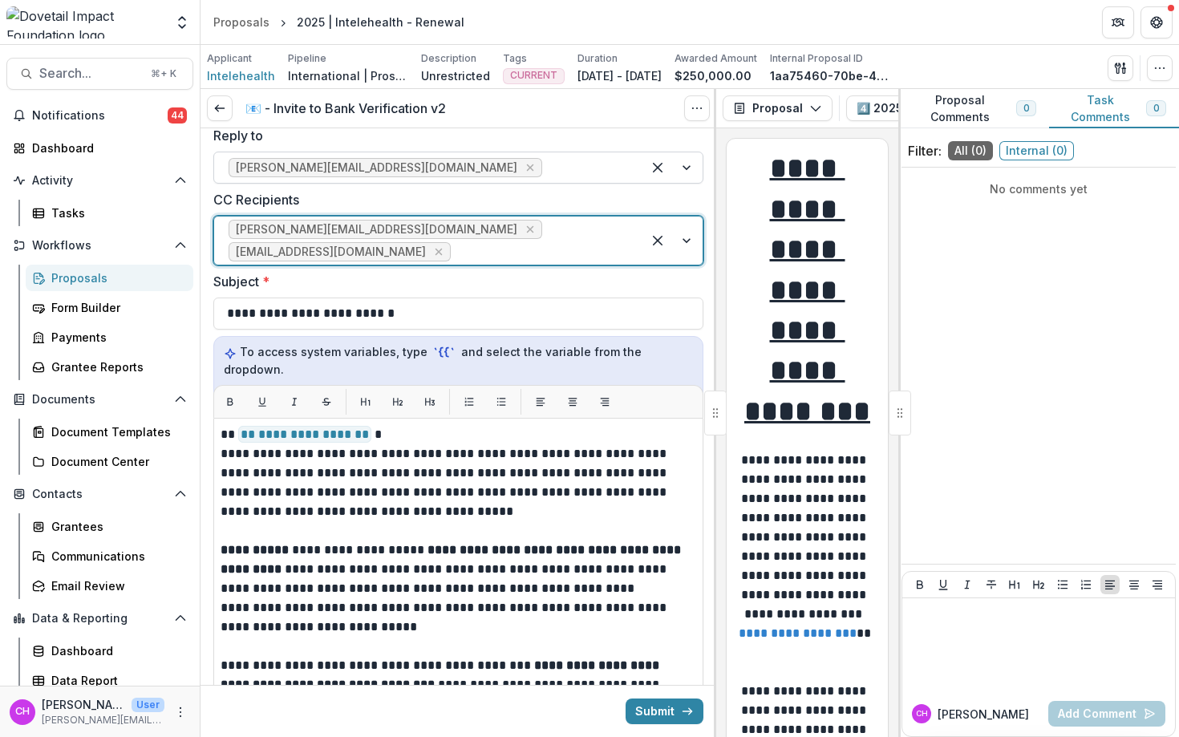
scroll to position [37, 0]
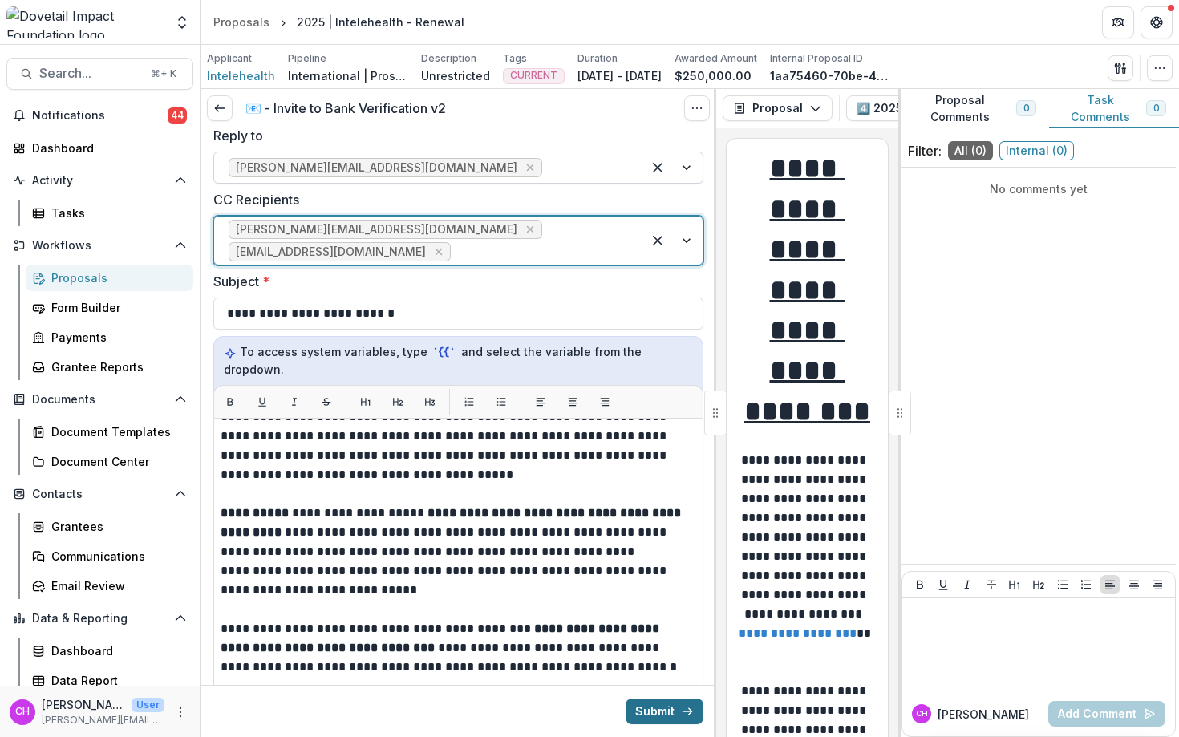
click at [669, 707] on button "Submit" at bounding box center [665, 712] width 78 height 26
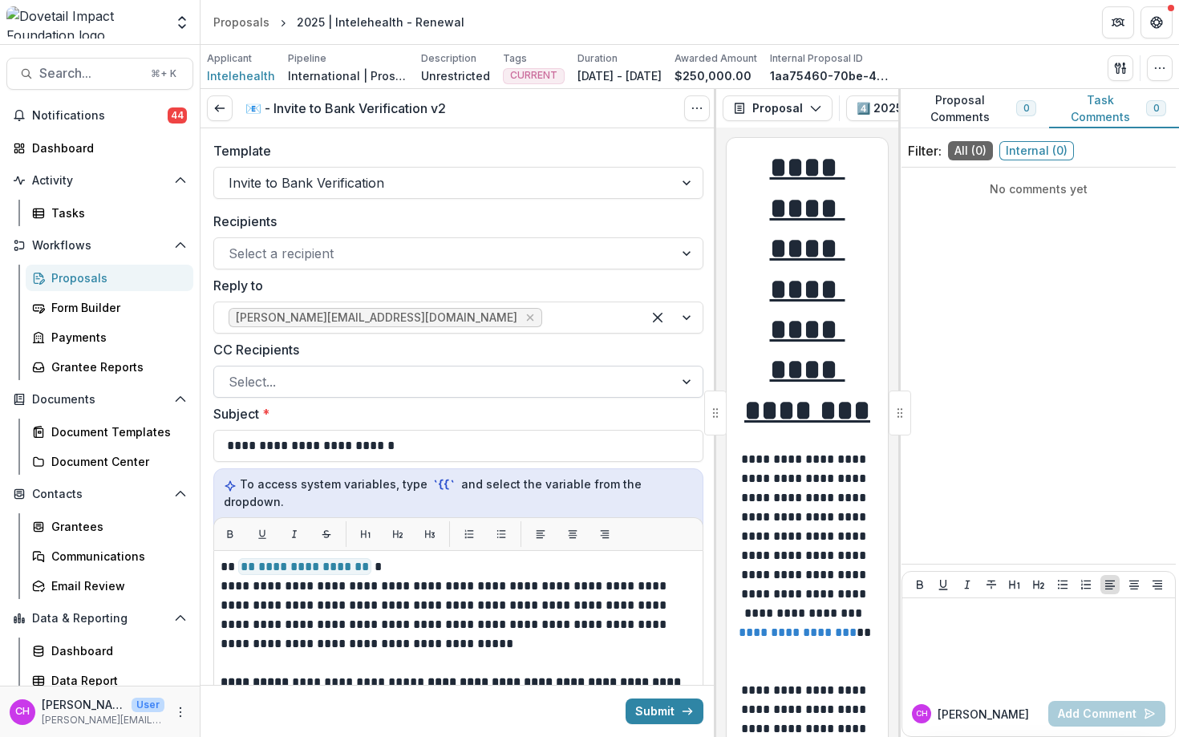
click at [429, 386] on div at bounding box center [444, 382] width 431 height 22
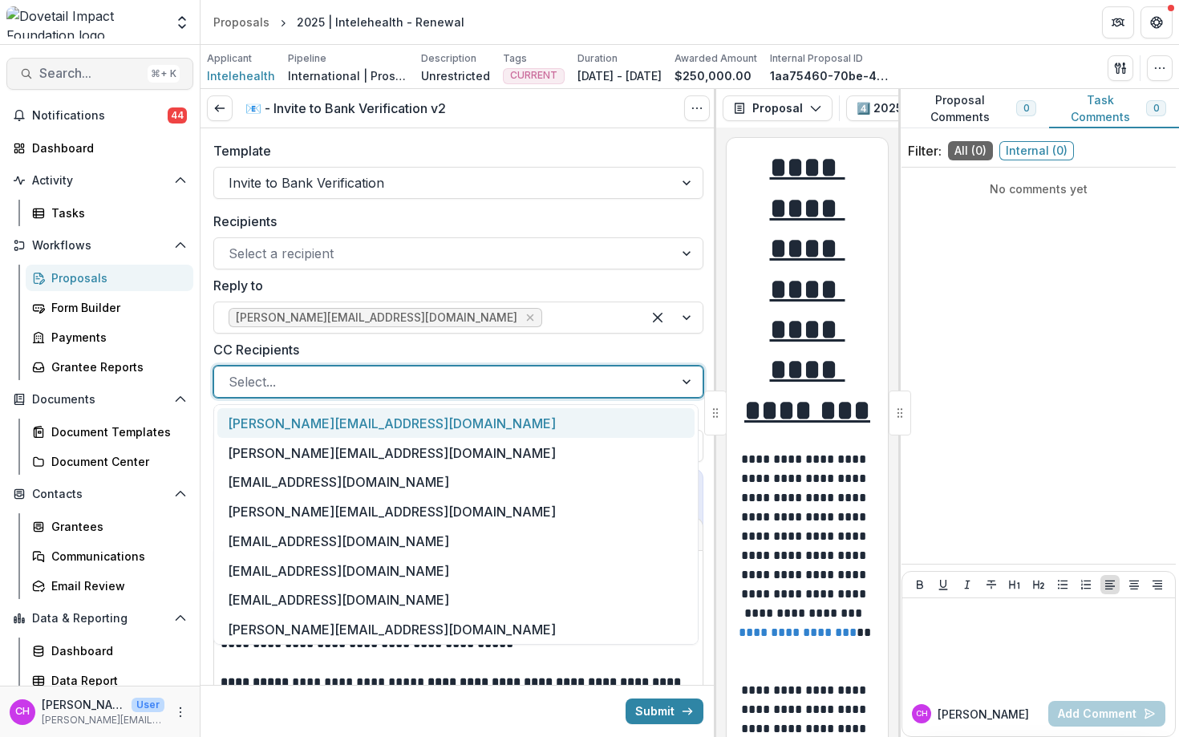
click at [93, 79] on span "Search..." at bounding box center [90, 73] width 102 height 15
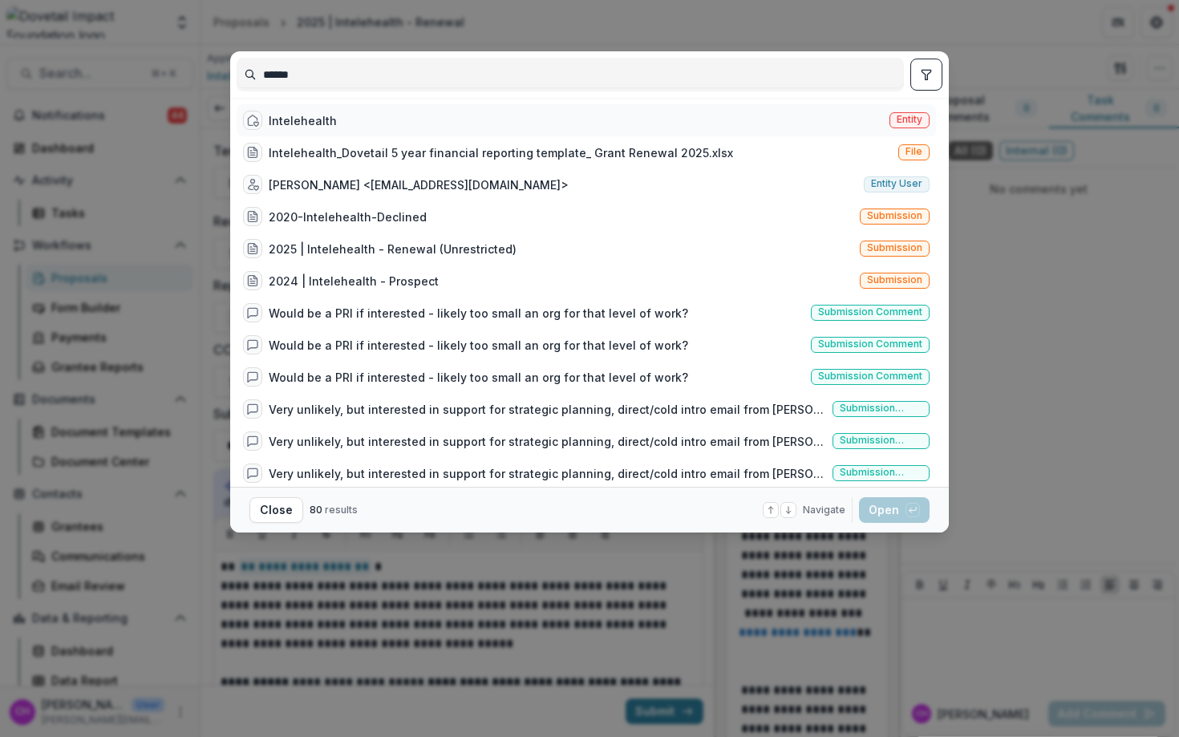
type input "******"
click at [375, 114] on div "Intelehealth Entity" at bounding box center [587, 120] width 700 height 32
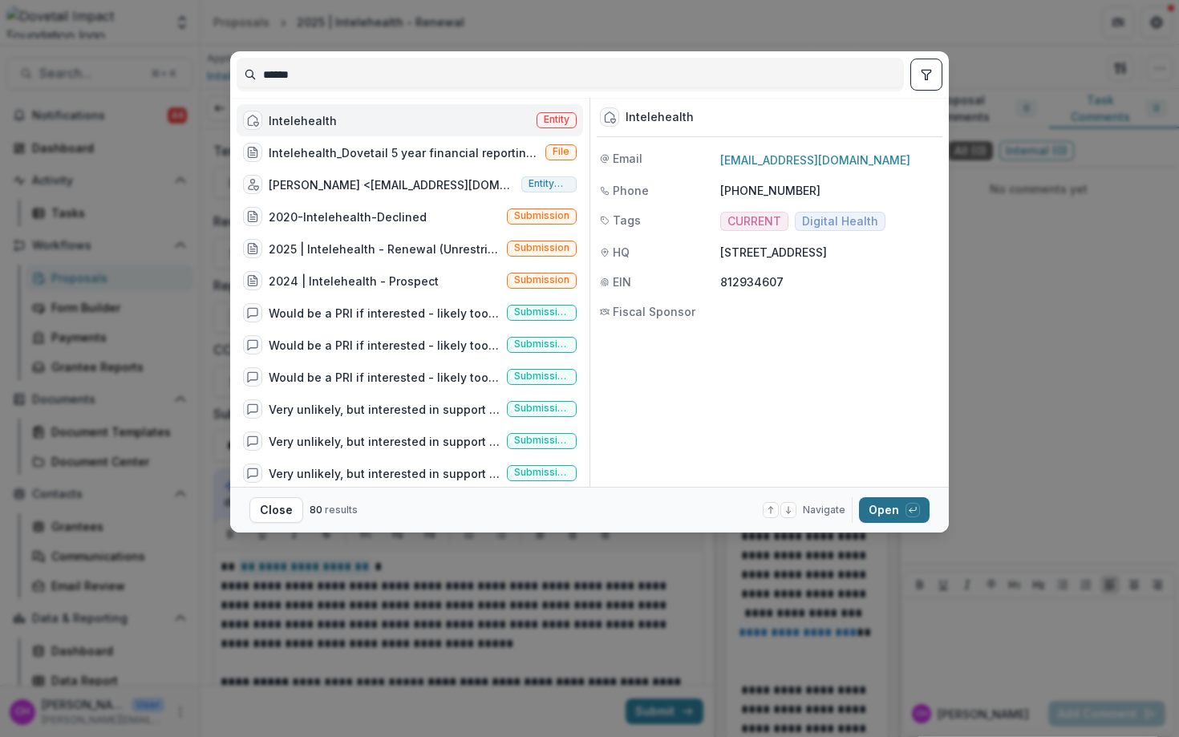
click at [894, 505] on button "Open with enter key" at bounding box center [894, 510] width 71 height 26
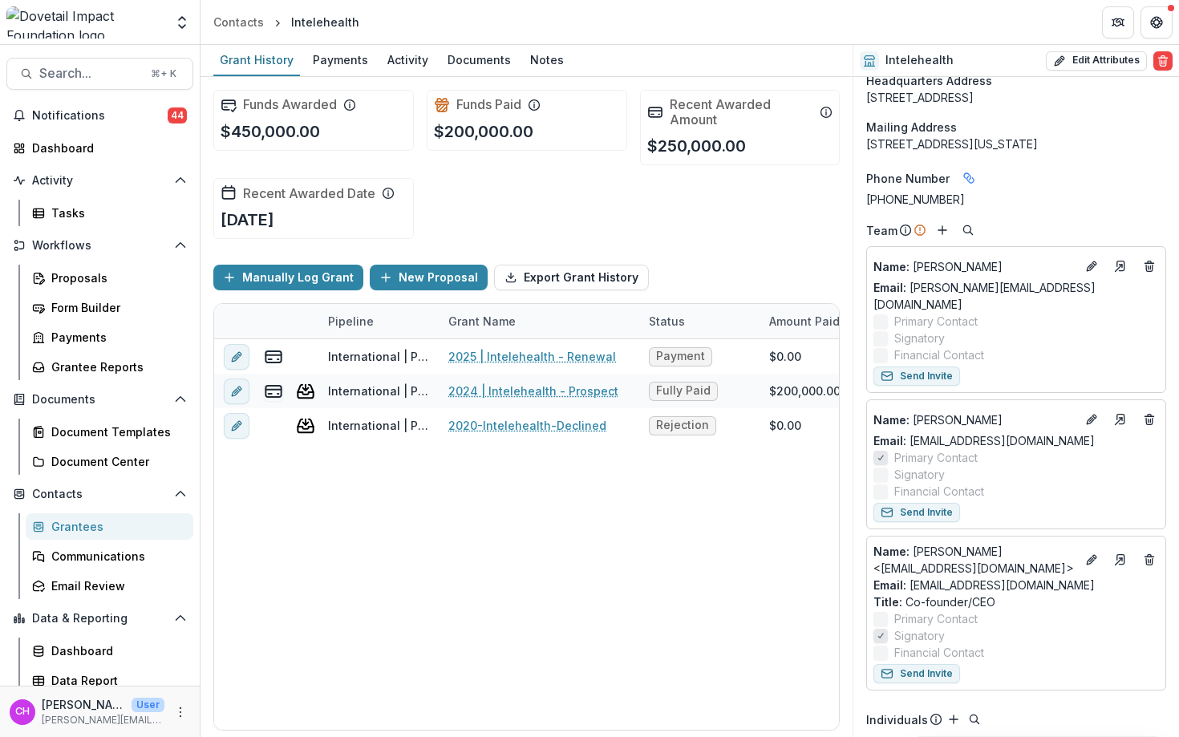
scroll to position [1838, 0]
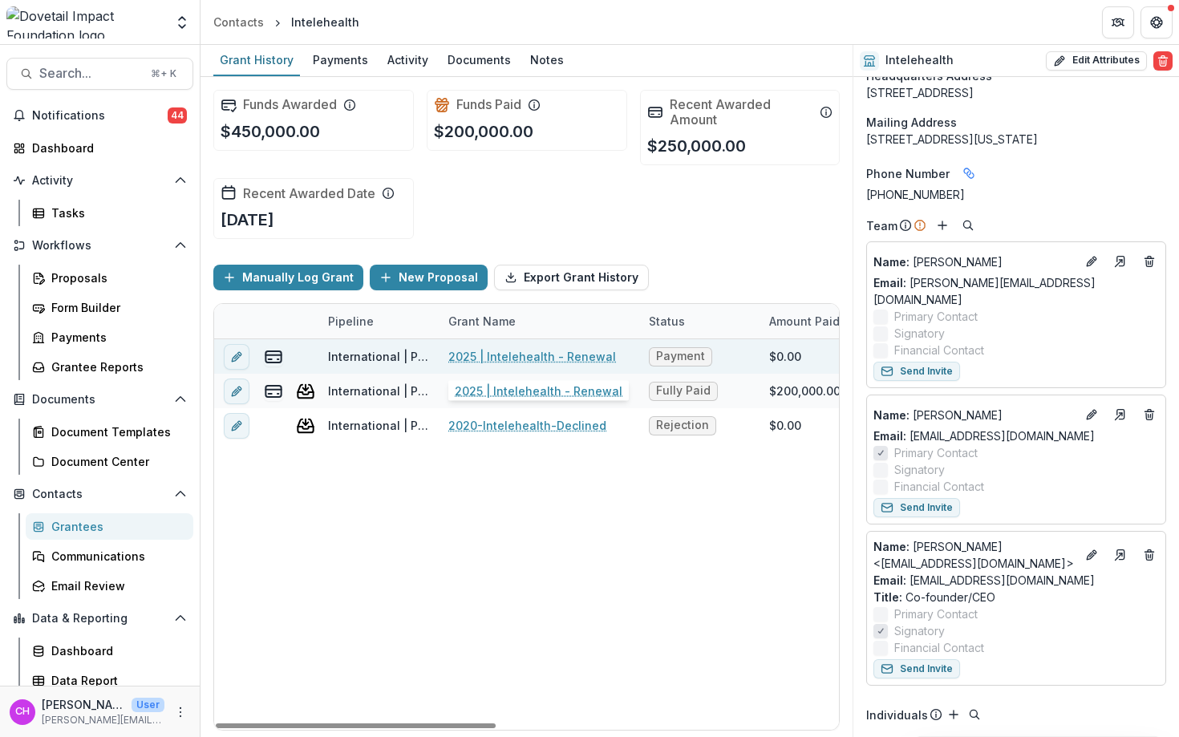
click at [516, 359] on link "2025 | Intelehealth - Renewal" at bounding box center [532, 356] width 168 height 17
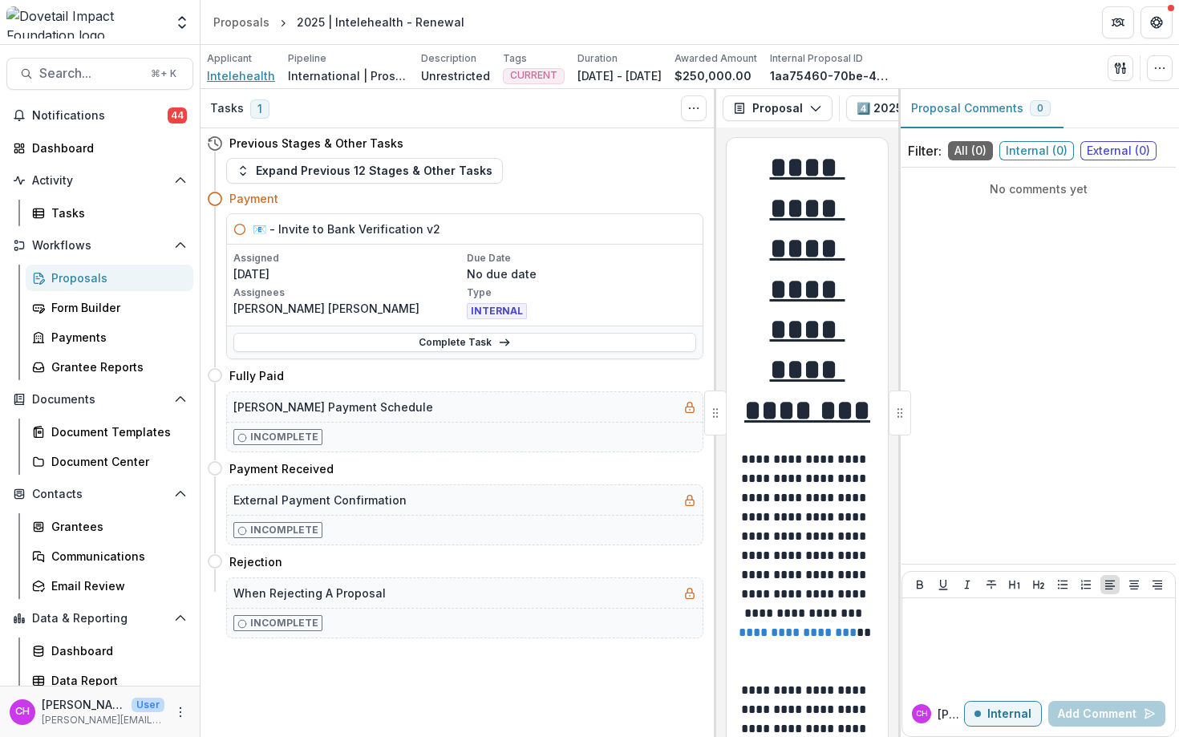
click at [244, 76] on span "Intelehealth" at bounding box center [241, 75] width 68 height 17
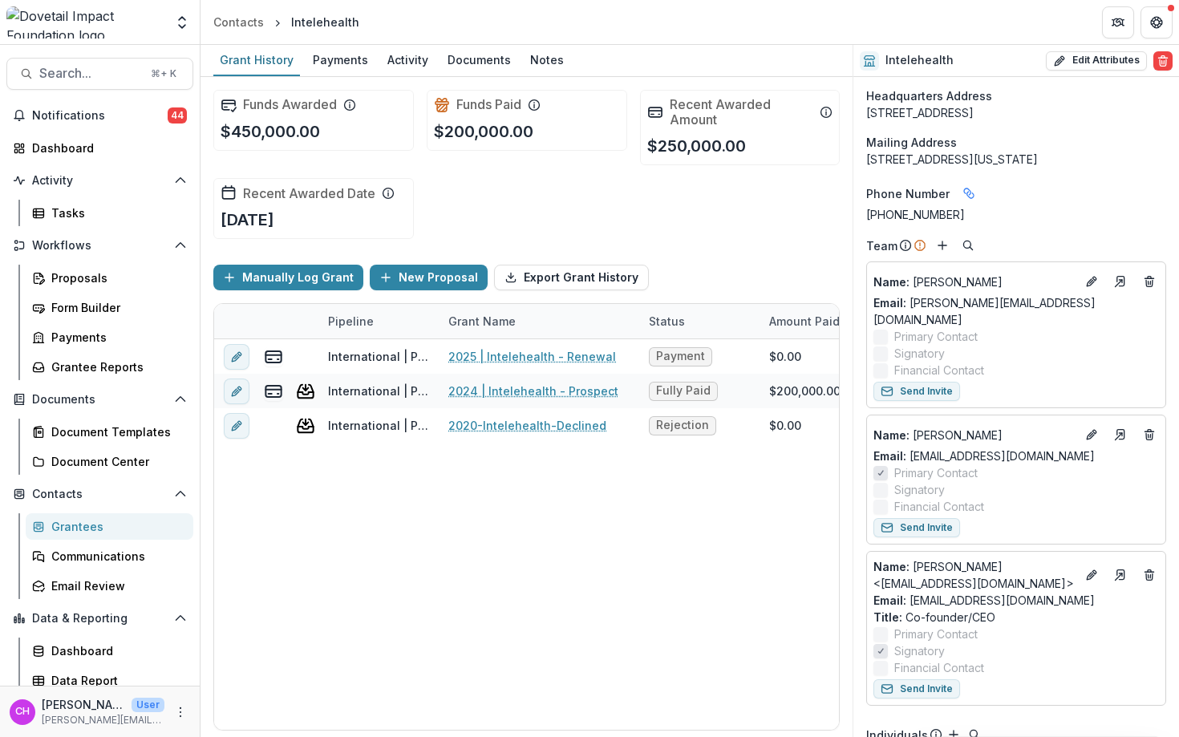
scroll to position [1838, 0]
